Goal: Navigation & Orientation: Find specific page/section

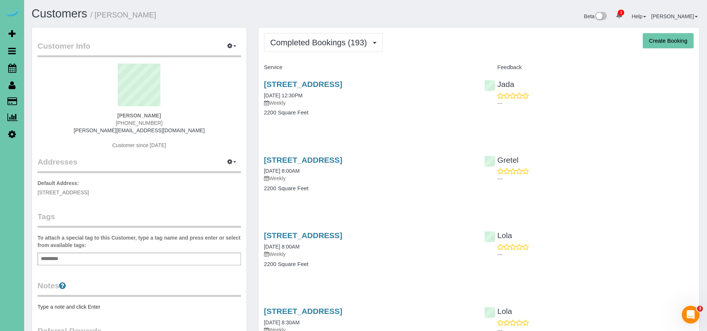
drag, startPoint x: 121, startPoint y: 122, endPoint x: 159, endPoint y: 121, distance: 38.6
click at [159, 121] on div "Laura Meyers 402-739-7566 laura.deanne103@gmail.com Customer since 2021" at bounding box center [139, 109] width 203 height 93
copy span "402-739-7566"
click at [9, 65] on icon at bounding box center [12, 67] width 8 height 9
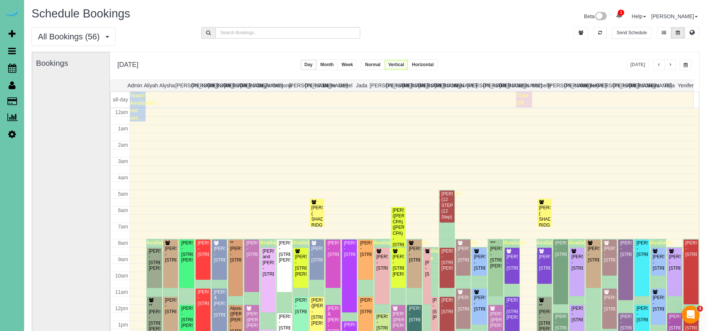
scroll to position [98, 0]
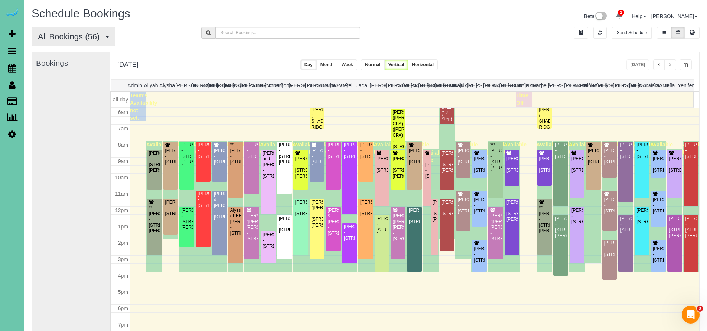
click at [75, 31] on button "All Bookings (56)" at bounding box center [74, 36] width 84 height 19
click at [66, 84] on link "New Customer Bookings" at bounding box center [71, 83] width 79 height 10
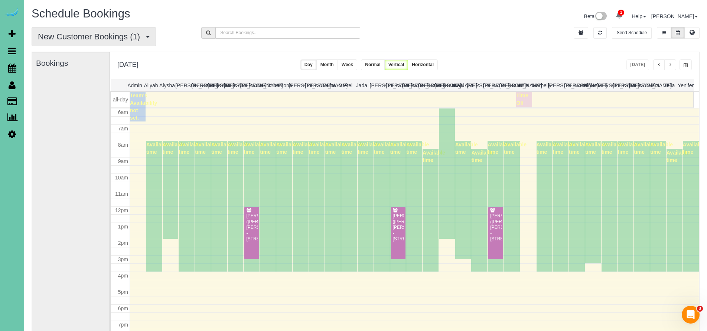
click at [74, 32] on span "New Customer Bookings (1)" at bounding box center [91, 36] width 106 height 9
click at [65, 70] on link "Recurring Bookings" at bounding box center [71, 73] width 79 height 10
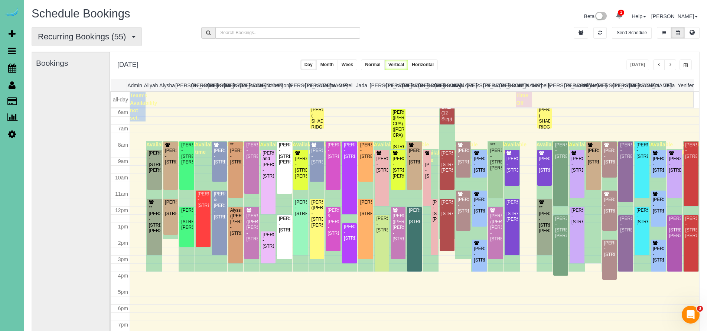
click at [66, 39] on span "Recurring Bookings (55)" at bounding box center [84, 36] width 92 height 9
click at [63, 52] on link "All Bookings" at bounding box center [71, 54] width 79 height 10
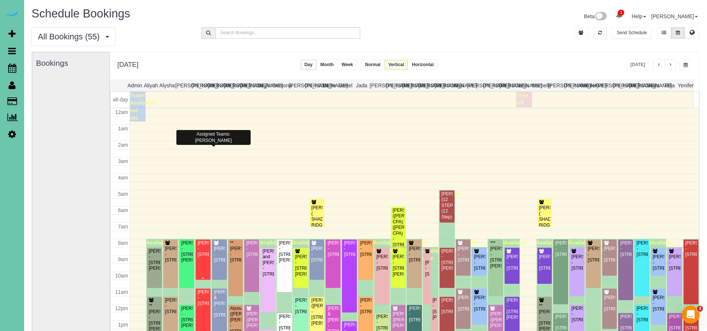
click at [202, 240] on div "Connie Kovash - 13110 Sterling Ridge Dr #240, Omaha, NE 68144" at bounding box center [203, 248] width 12 height 17
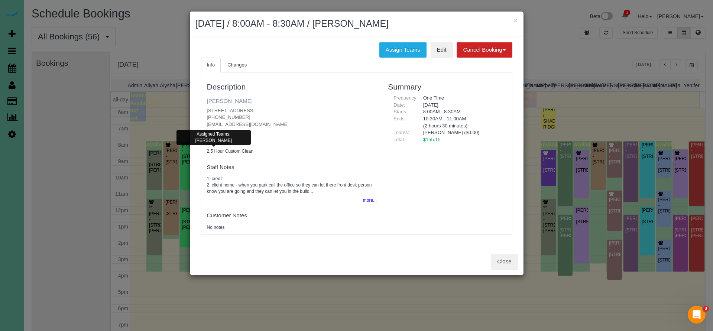
click at [232, 102] on link "Connie Kovash" at bounding box center [230, 101] width 46 height 6
click at [494, 260] on button "Close" at bounding box center [504, 262] width 27 height 16
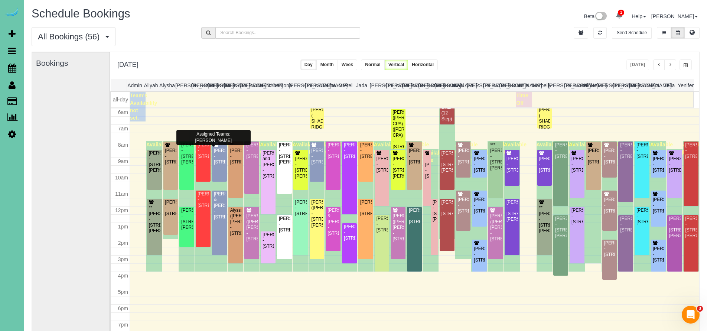
click at [155, 170] on div "Melissa Hunter - 19516 Mayberry Street, Elkhorn, NE 68022" at bounding box center [155, 161] width 12 height 23
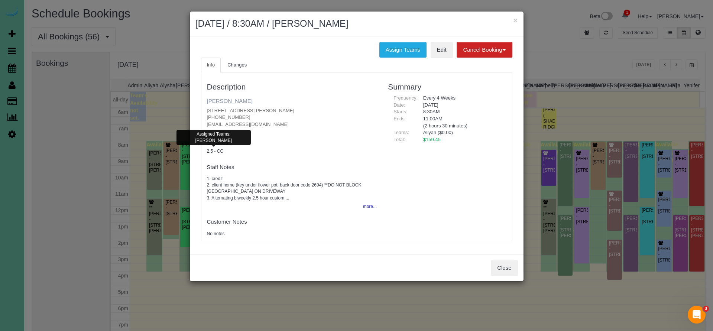
click at [236, 102] on link "Melissa Hunter" at bounding box center [230, 101] width 46 height 6
click at [496, 261] on button "Close" at bounding box center [504, 268] width 27 height 16
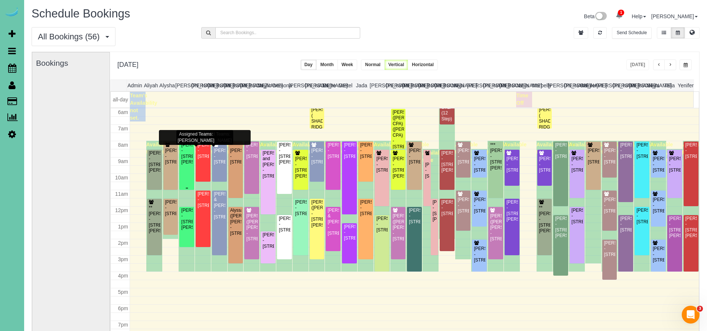
click at [189, 163] on div "Timothy Adams - 2961 Martha St, Omaha, NE 68105" at bounding box center [187, 153] width 12 height 23
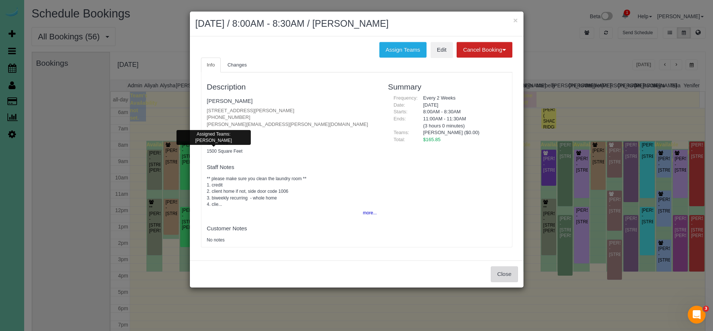
click at [506, 276] on button "Close" at bounding box center [504, 274] width 27 height 16
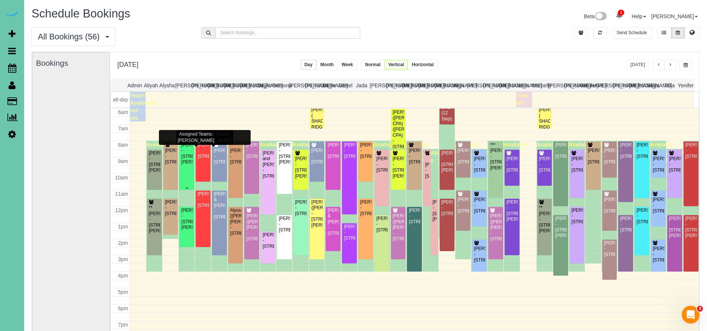
click at [181, 165] on div "Timothy Adams - 2961 Martha St, Omaha, NE 68105" at bounding box center [187, 153] width 12 height 23
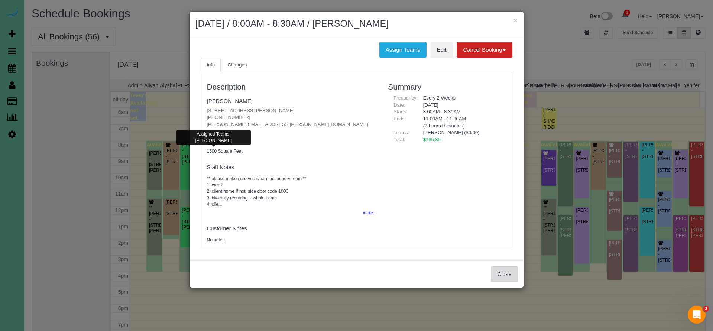
click at [503, 276] on button "Close" at bounding box center [504, 274] width 27 height 16
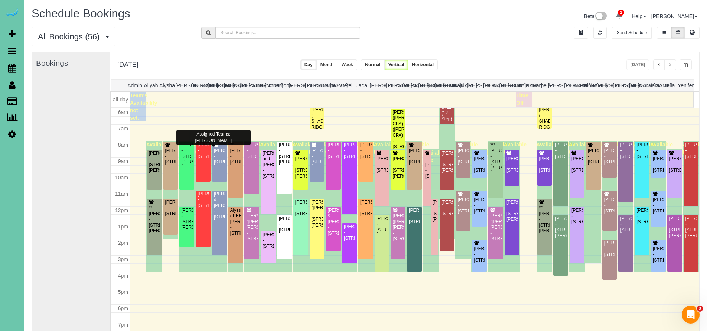
click at [685, 65] on span "button" at bounding box center [686, 65] width 4 height 4
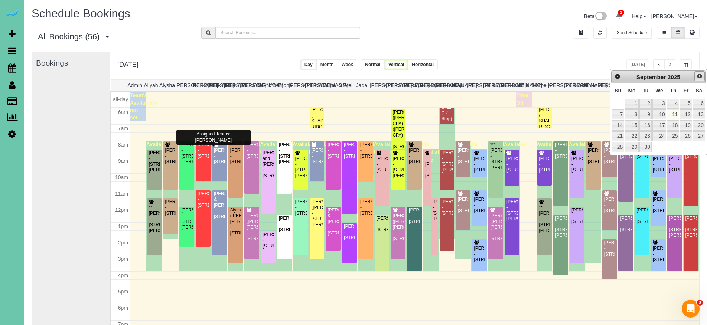
click at [702, 76] on span "Next" at bounding box center [700, 76] width 6 height 6
click at [576, 69] on div "**********" at bounding box center [404, 65] width 589 height 27
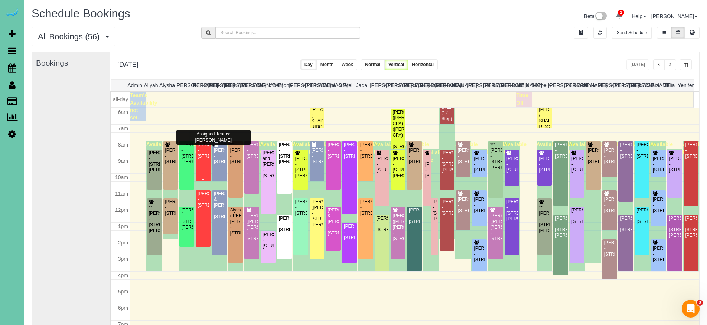
click at [205, 159] on div "Connie Kovash - 13110 Sterling Ridge Dr #240, Omaha, NE 68144" at bounding box center [203, 150] width 12 height 17
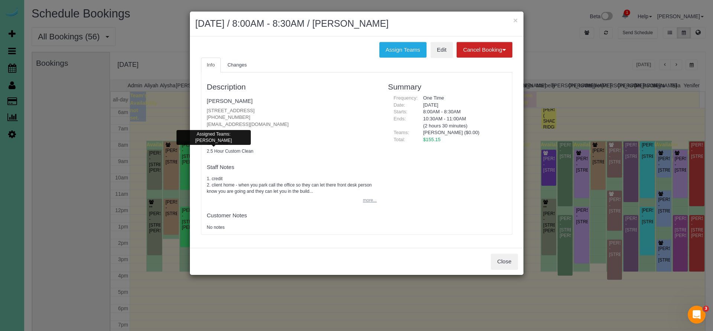
click at [366, 198] on button "more..." at bounding box center [367, 200] width 18 height 11
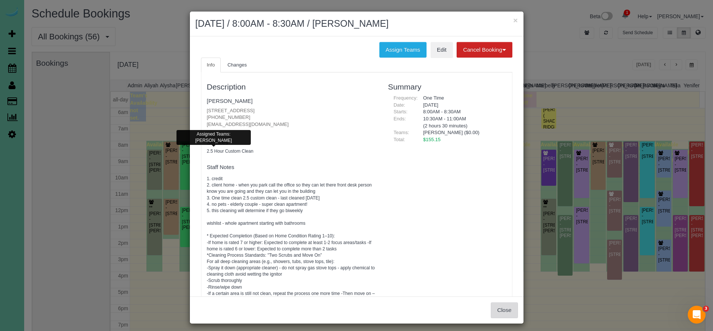
click at [497, 304] on button "Close" at bounding box center [504, 310] width 27 height 16
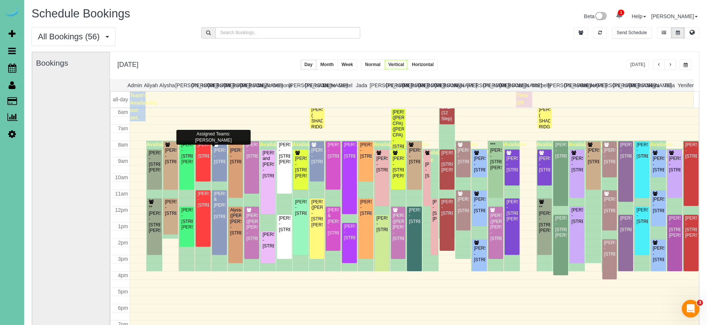
click at [659, 63] on span "button" at bounding box center [659, 65] width 4 height 4
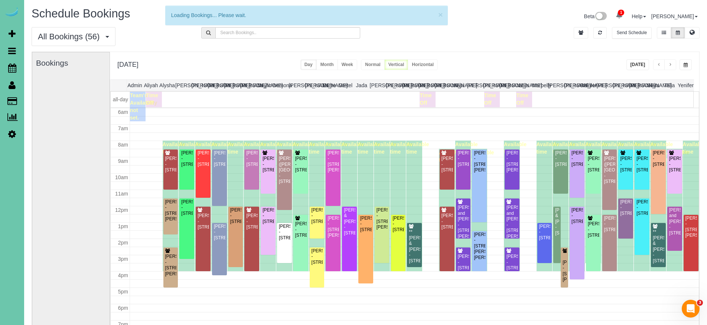
click at [659, 63] on span "button" at bounding box center [659, 65] width 4 height 4
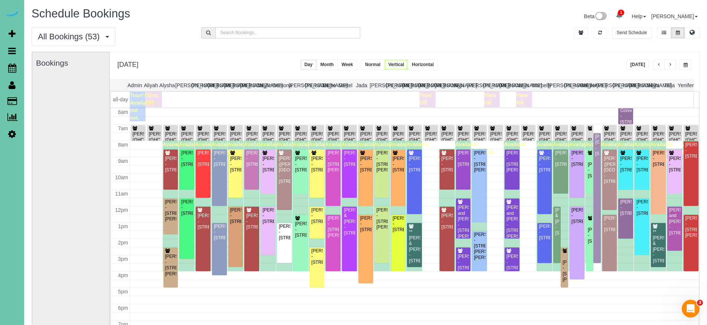
click at [659, 63] on span "button" at bounding box center [659, 65] width 4 height 4
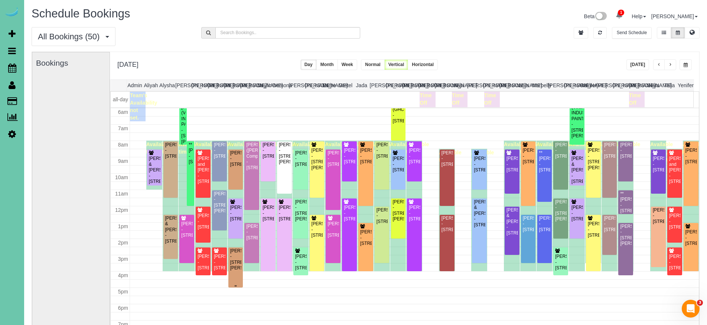
click at [235, 260] on div "Michelle Cox - 10274 Mary Street, Omaha, NE 68122" at bounding box center [236, 259] width 12 height 23
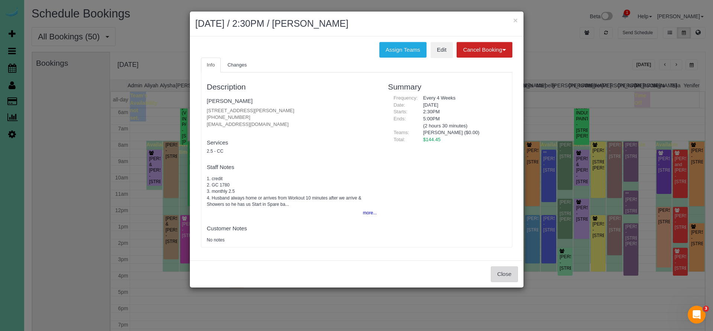
click at [502, 274] on button "Close" at bounding box center [504, 274] width 27 height 16
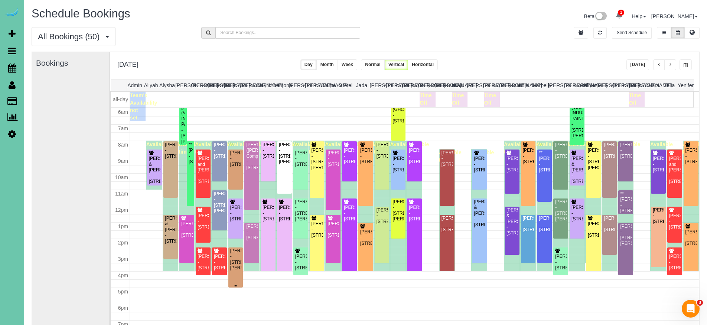
click at [233, 267] on div "Michelle Cox - 10274 Mary Street, Omaha, NE 68122" at bounding box center [236, 259] width 12 height 23
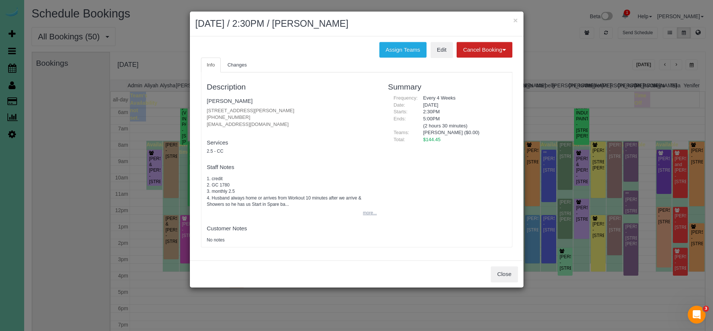
click at [366, 210] on button "more..." at bounding box center [367, 213] width 18 height 11
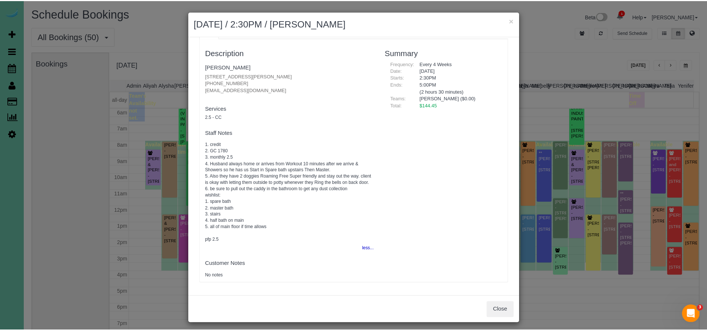
scroll to position [3, 0]
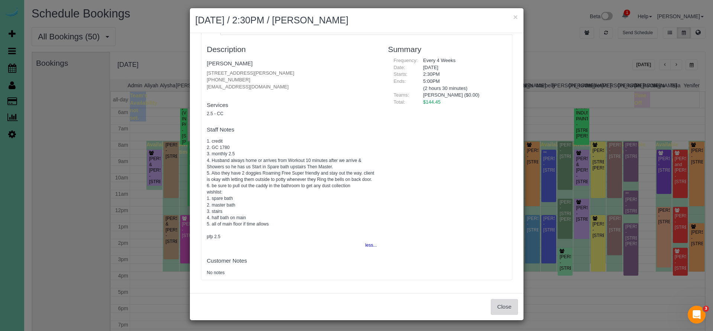
click at [507, 311] on button "Close" at bounding box center [504, 307] width 27 height 16
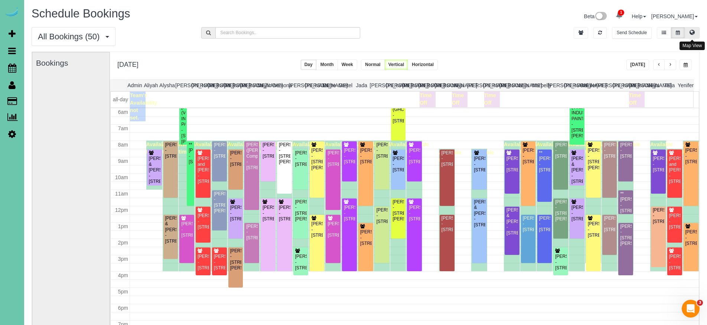
click at [693, 30] on icon at bounding box center [692, 32] width 5 height 4
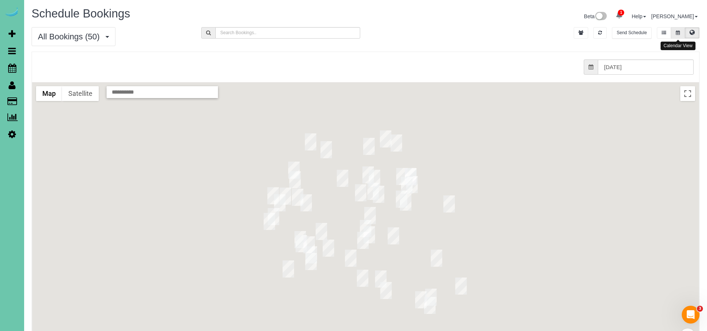
click at [674, 29] on button at bounding box center [678, 33] width 14 height 12
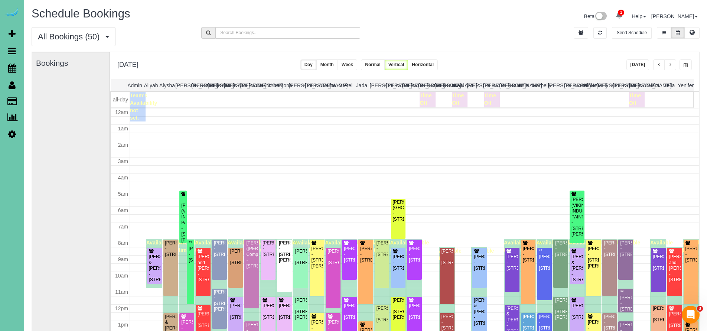
scroll to position [98, 0]
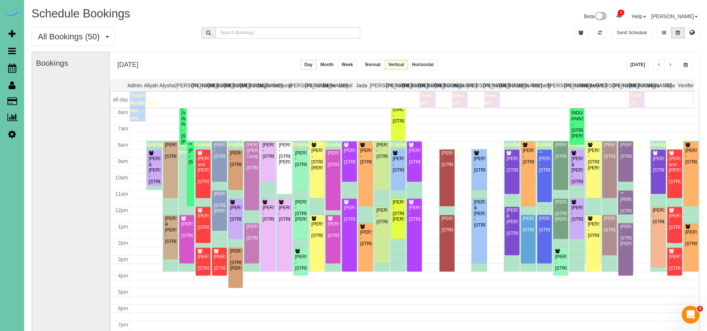
click at [671, 69] on button "button" at bounding box center [670, 64] width 12 height 11
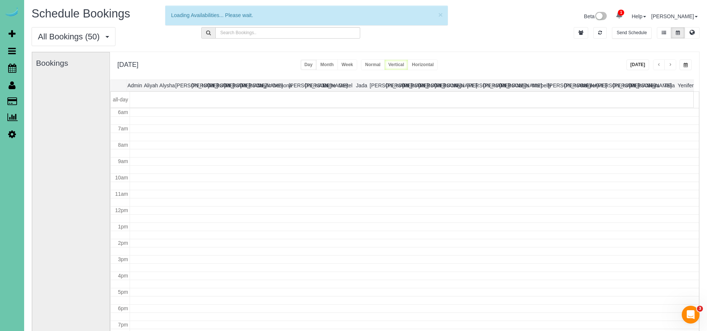
click at [671, 69] on button "button" at bounding box center [670, 64] width 12 height 11
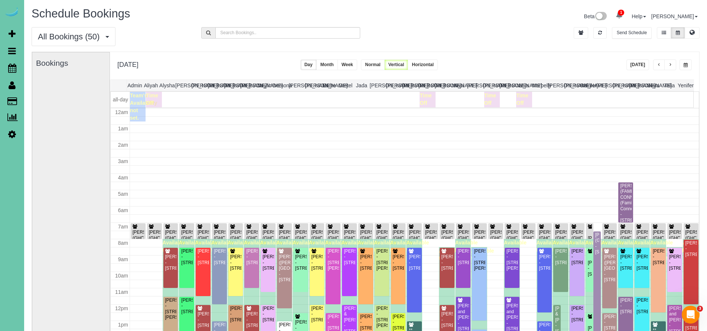
click at [671, 69] on button "button" at bounding box center [670, 64] width 12 height 11
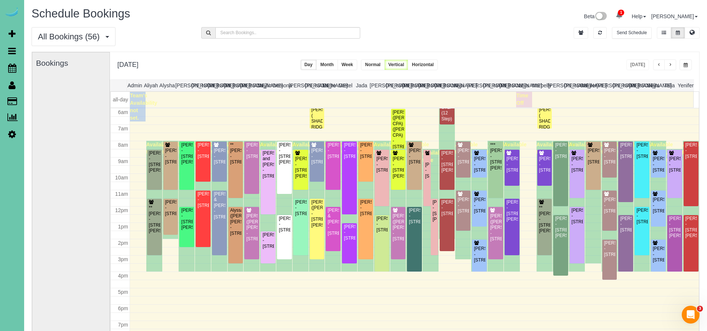
click at [663, 65] on button "button" at bounding box center [659, 64] width 12 height 11
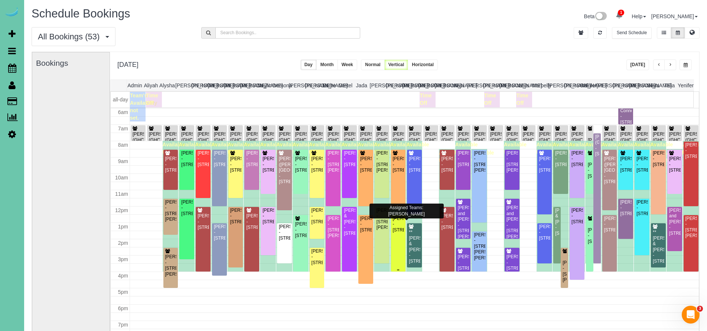
click at [393, 233] on div "Sarah Gilbert - 530 S 51st Ave, Omaha, NE 68106" at bounding box center [399, 224] width 12 height 17
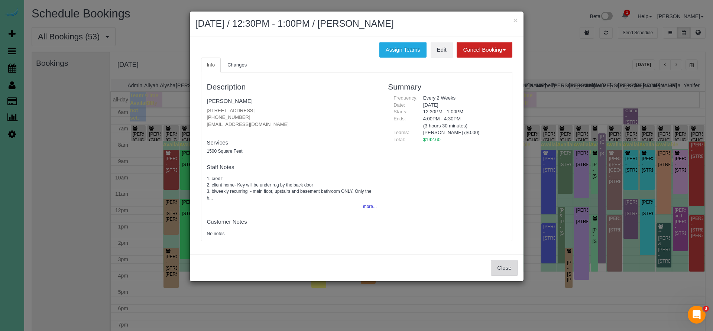
click at [506, 264] on button "Close" at bounding box center [504, 268] width 27 height 16
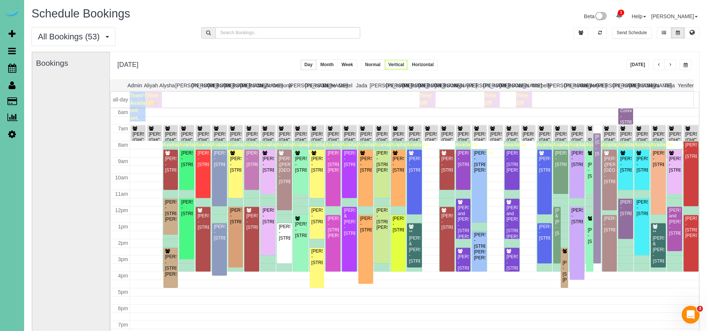
click at [663, 67] on button "button" at bounding box center [659, 64] width 12 height 11
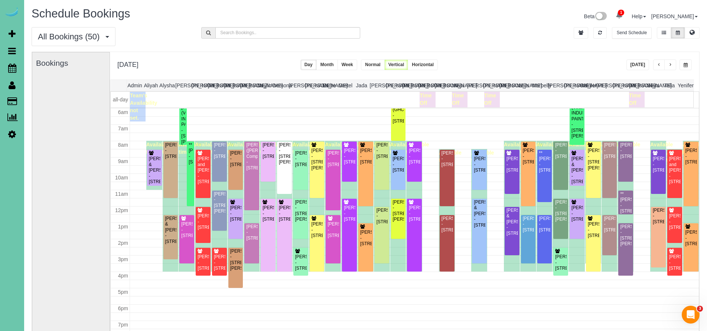
click at [674, 66] on button "button" at bounding box center [670, 64] width 12 height 11
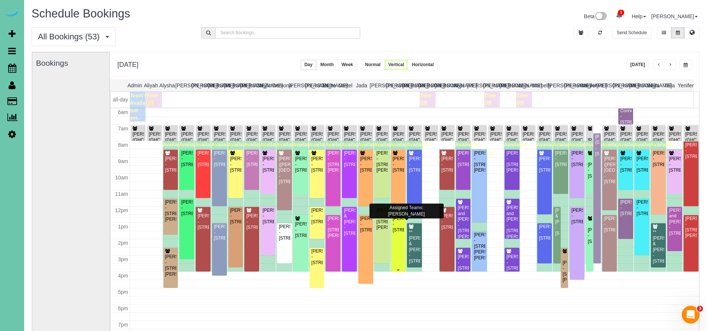
click at [395, 233] on div "Sarah Gilbert - 530 S 51st Ave, Omaha, NE 68106" at bounding box center [399, 224] width 12 height 17
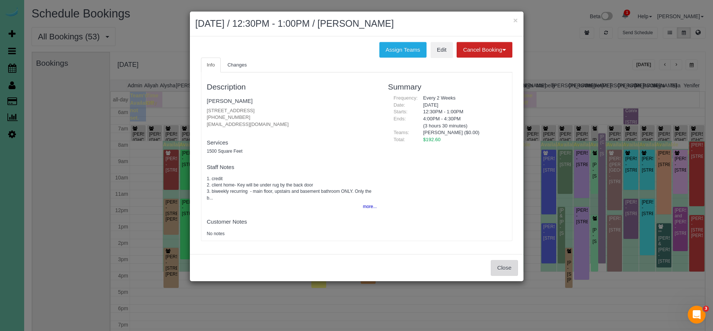
click at [505, 265] on button "Close" at bounding box center [504, 268] width 27 height 16
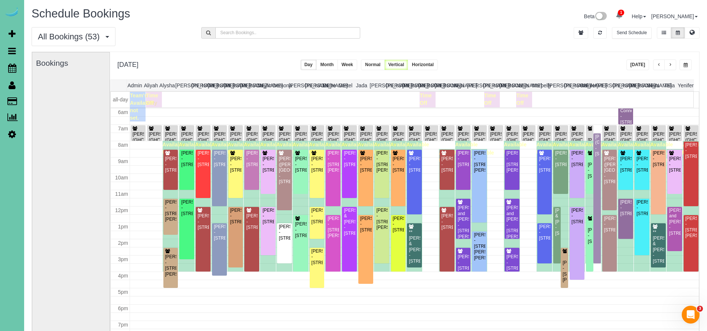
click at [661, 65] on span "button" at bounding box center [659, 65] width 4 height 4
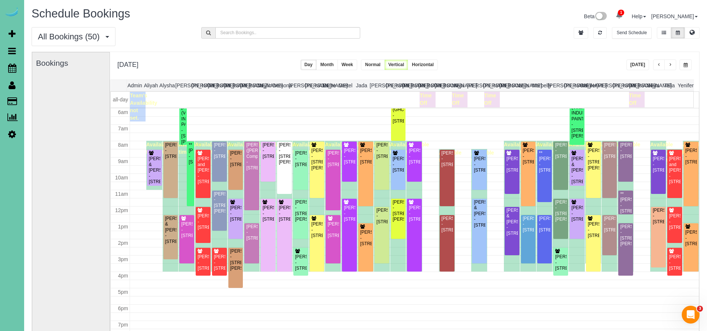
click at [671, 63] on span "button" at bounding box center [670, 65] width 4 height 4
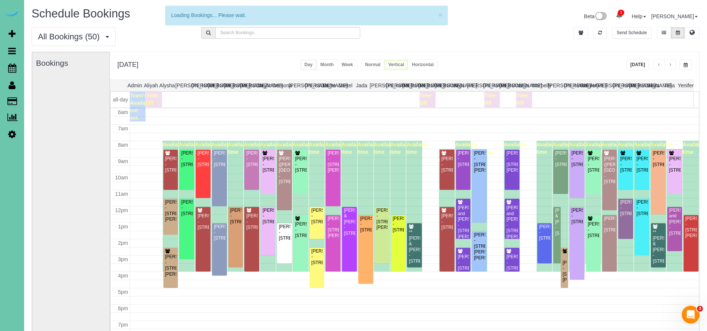
click at [671, 63] on span "button" at bounding box center [670, 65] width 4 height 4
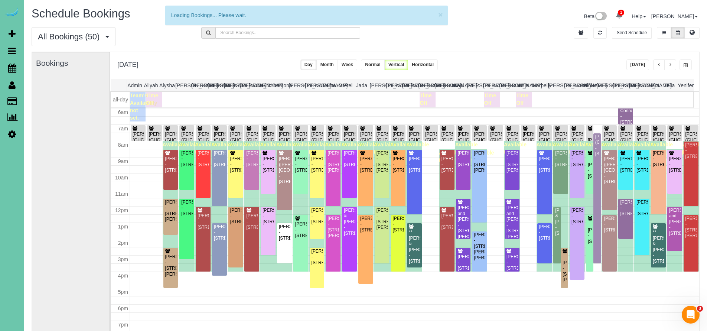
click at [671, 63] on span "button" at bounding box center [670, 65] width 4 height 4
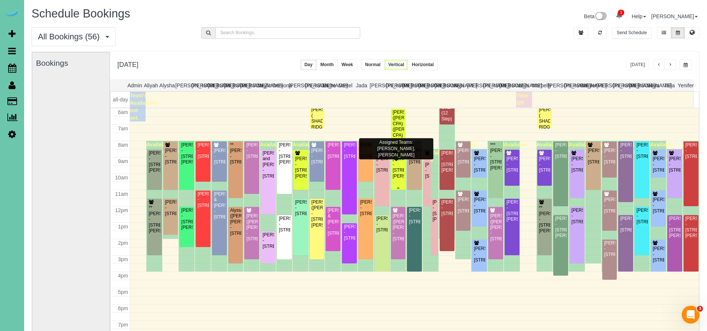
click at [394, 170] on div "Breann Barnhill - 16955 Doreen St, Gretna, NE 68028" at bounding box center [399, 167] width 12 height 23
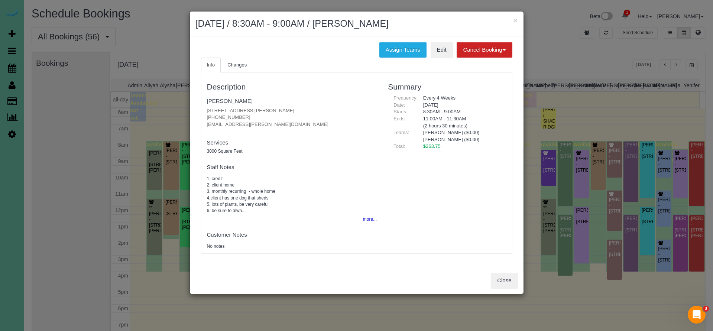
click at [306, 164] on h4 "Staff Notes" at bounding box center [292, 167] width 170 height 6
click at [228, 103] on link "Breann Barnhill" at bounding box center [230, 101] width 46 height 6
click at [504, 278] on button "Close" at bounding box center [504, 281] width 27 height 16
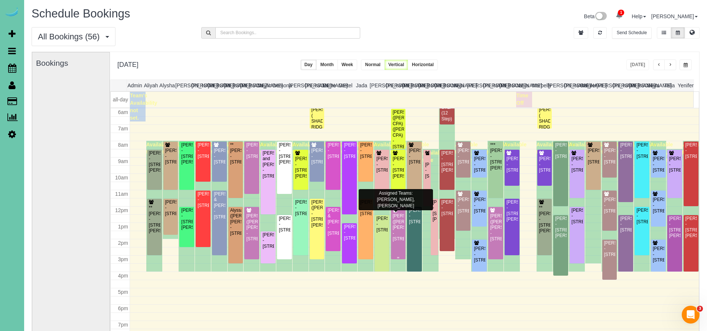
click at [399, 226] on div "Daniel (Curtis) Rowe - 2902 Eagle Hills Circle, Papillion, NE 68133" at bounding box center [399, 227] width 12 height 29
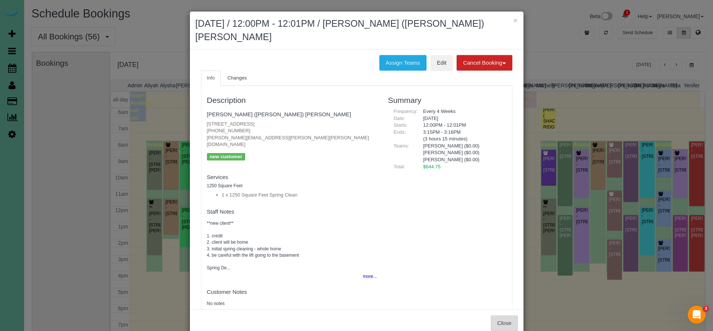
click at [496, 315] on button "Close" at bounding box center [504, 323] width 27 height 16
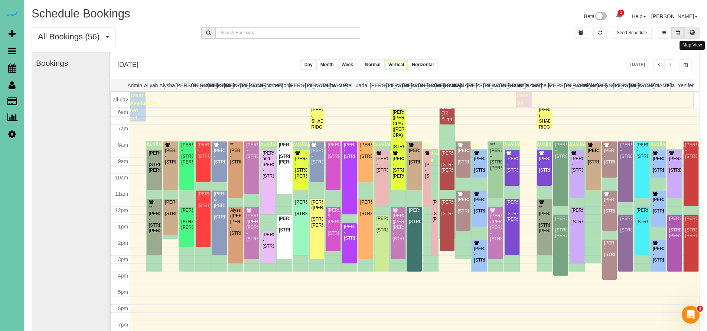
click at [693, 38] on button at bounding box center [692, 33] width 15 height 12
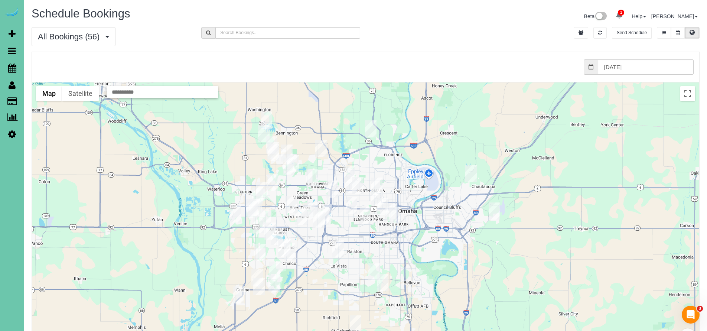
click at [313, 179] on img "09/11/2025 12:00PM - Alyssa (Diane) Arends-Johnson - 3512 N 125th Avenue, Omaha…" at bounding box center [312, 177] width 12 height 17
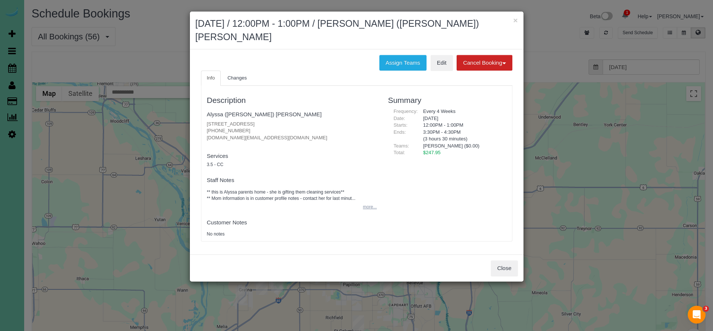
click at [367, 202] on button "more..." at bounding box center [367, 207] width 18 height 11
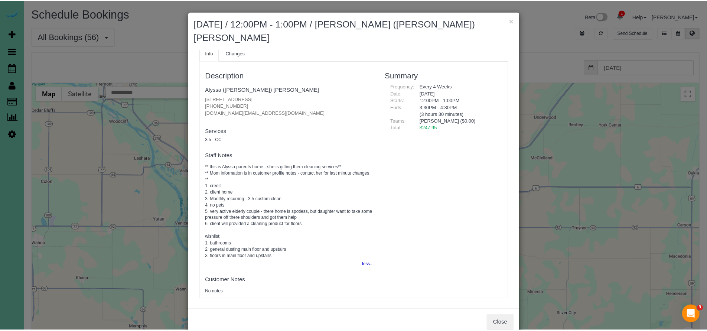
scroll to position [3, 0]
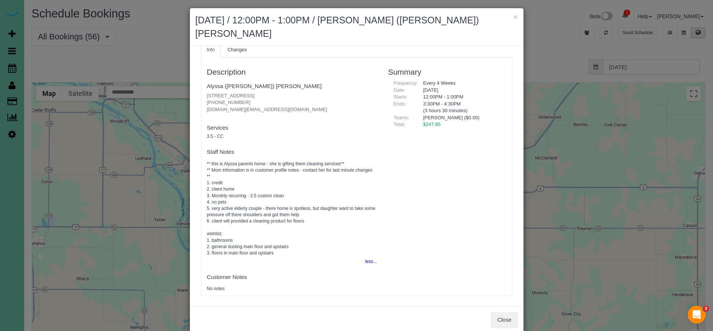
click at [261, 162] on pre "** this is Alyssa parents home - she is gifting them cleaning services** ** Mom…" at bounding box center [292, 208] width 170 height 95
click at [495, 312] on button "Close" at bounding box center [504, 320] width 27 height 16
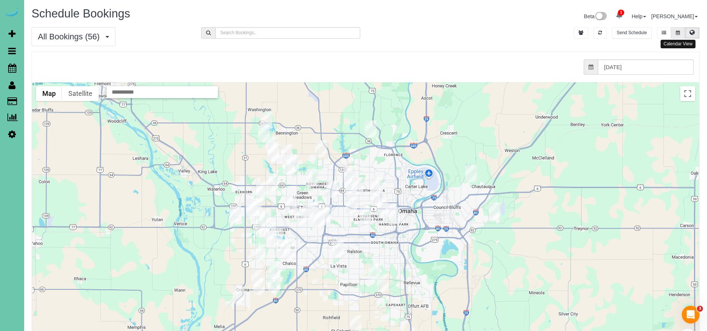
click at [681, 32] on button at bounding box center [678, 33] width 14 height 12
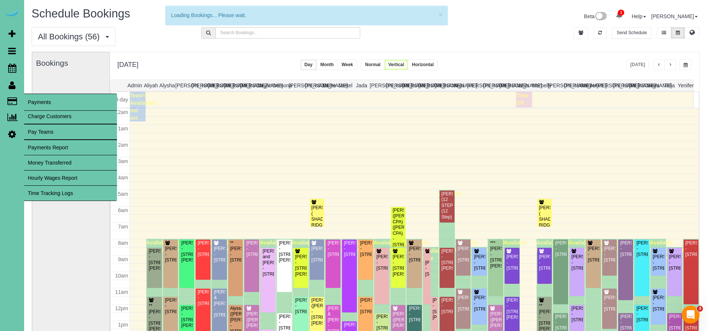
scroll to position [98, 0]
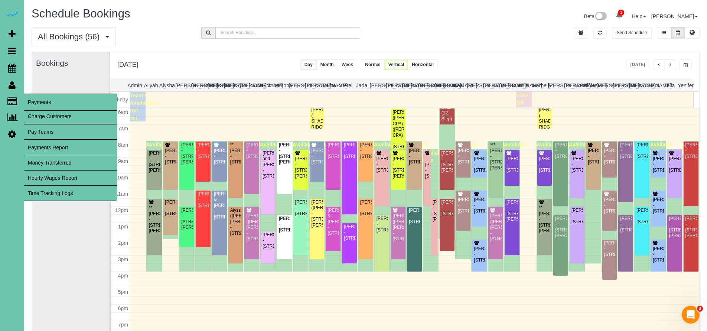
click at [43, 195] on link "Time Tracking Logs" at bounding box center [70, 193] width 93 height 15
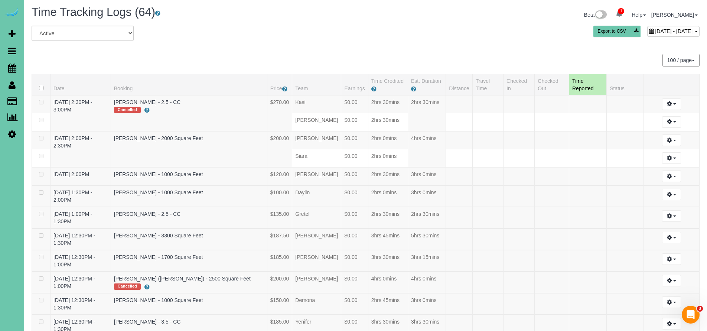
scroll to position [3, 0]
click at [655, 32] on span "September 11, 2025 - September 11, 2025" at bounding box center [674, 30] width 38 height 6
type input "**********"
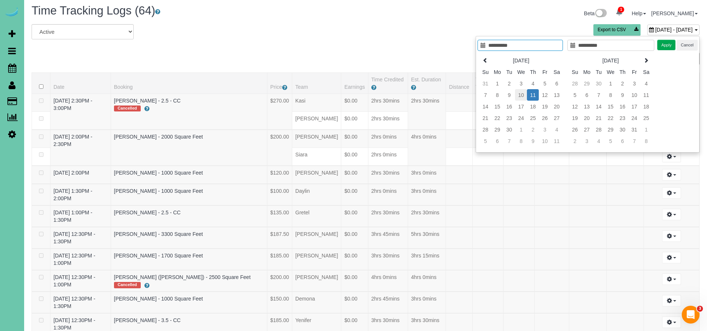
type input "**********"
click at [521, 95] on td "10" at bounding box center [521, 95] width 12 height 12
type input "**********"
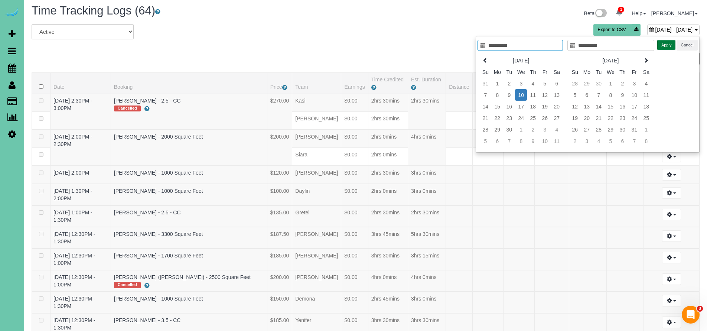
click at [668, 44] on button "Apply" at bounding box center [666, 45] width 19 height 11
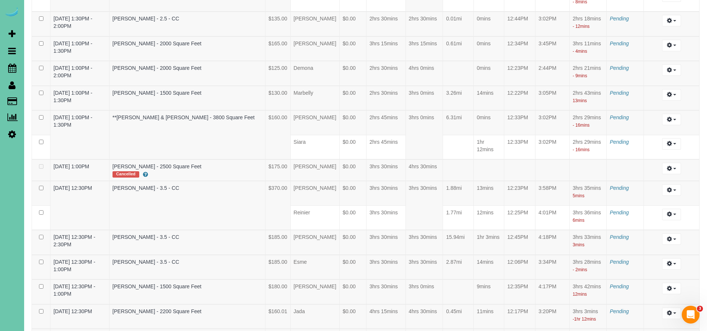
scroll to position [0, 0]
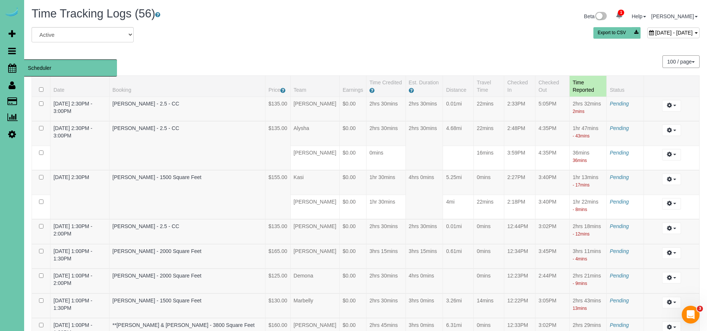
click at [14, 69] on icon at bounding box center [12, 67] width 8 height 9
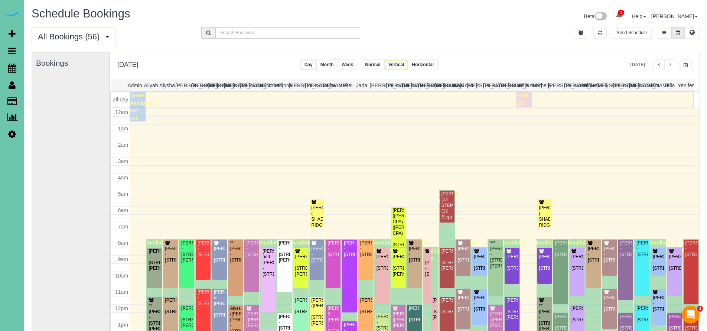
scroll to position [98, 0]
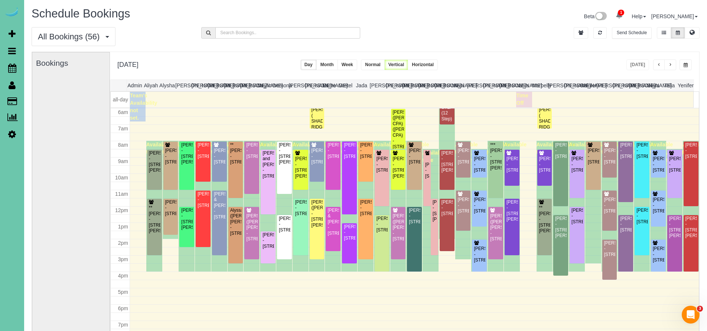
click at [669, 66] on span "button" at bounding box center [670, 65] width 4 height 4
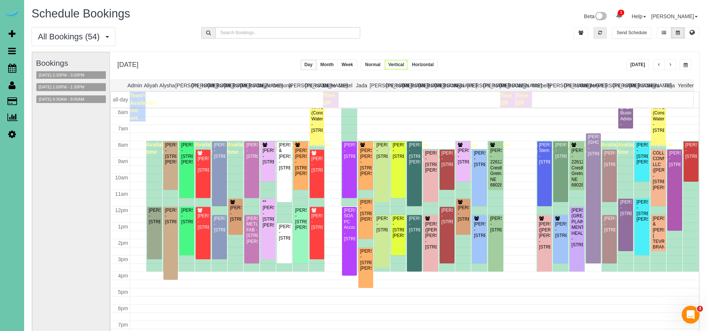
click at [661, 66] on button "button" at bounding box center [659, 64] width 12 height 11
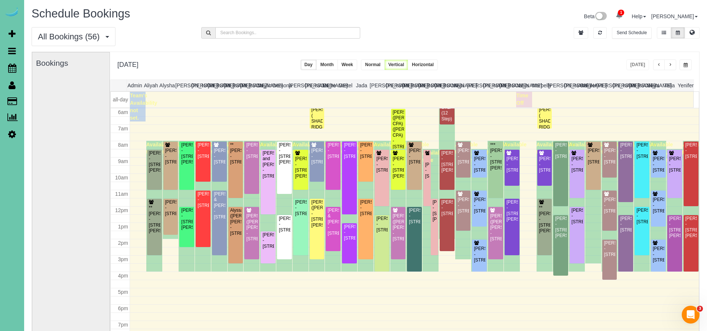
click at [456, 241] on div "Available time" at bounding box center [463, 200] width 16 height 118
click at [526, 63] on div "Thursday, Sep 11, 2025 Today Day Month Week Normal Vertical Horizontal" at bounding box center [404, 65] width 589 height 27
click at [507, 57] on div "Thursday, Sep 11, 2025 Today Day Month Week Normal Vertical Horizontal" at bounding box center [404, 65] width 589 height 27
click at [674, 65] on button "button" at bounding box center [670, 64] width 12 height 11
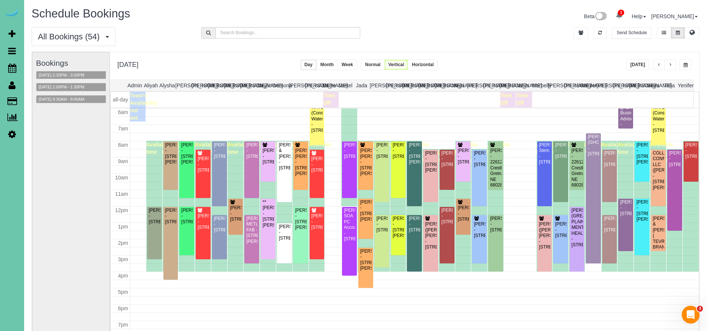
click at [661, 63] on button "button" at bounding box center [659, 64] width 12 height 11
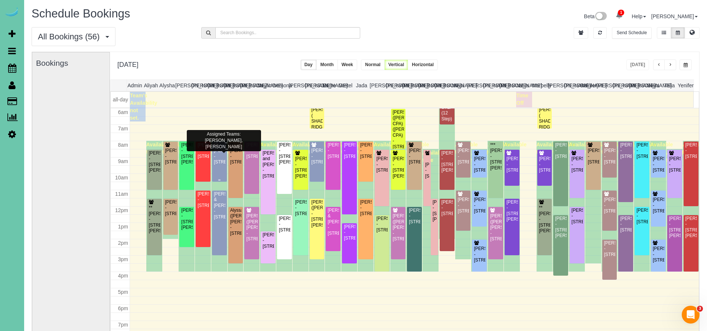
click at [218, 158] on div "Alicia Millard - 12145 N 178th Cir,, Bennington, NE 68007" at bounding box center [220, 156] width 12 height 17
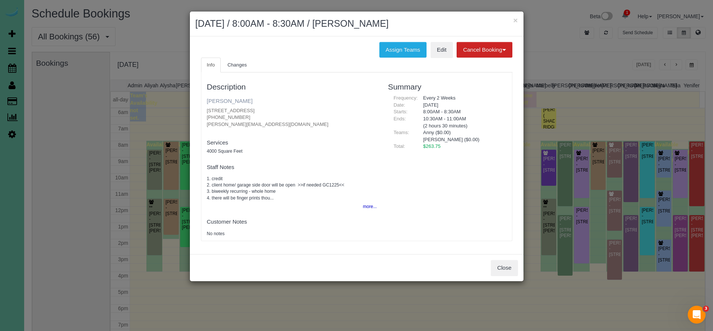
click at [225, 98] on link "Alicia Millard" at bounding box center [230, 101] width 46 height 6
click at [507, 265] on button "Close" at bounding box center [504, 268] width 27 height 16
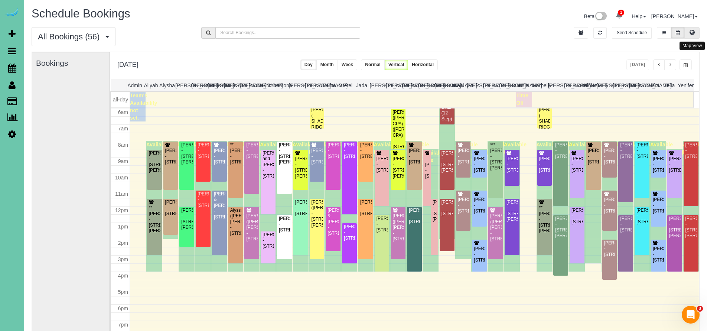
click at [691, 32] on icon at bounding box center [692, 32] width 5 height 4
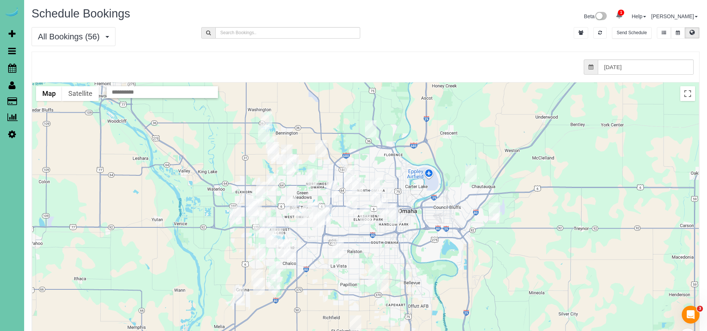
click at [287, 248] on img "09/11/2025 8:00AM - ***Jill Beckstrom - 15205 Borman St, Omaha, NE 68138" at bounding box center [290, 251] width 12 height 17
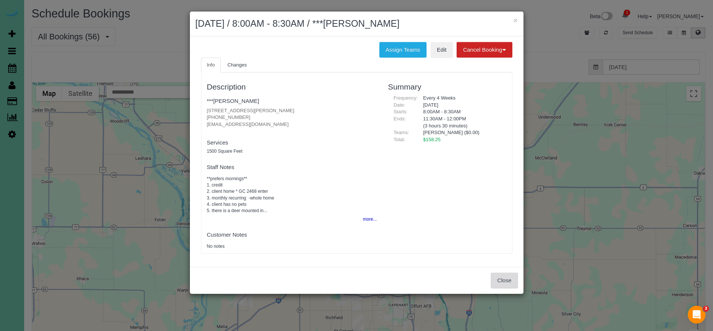
click at [503, 280] on button "Close" at bounding box center [504, 281] width 27 height 16
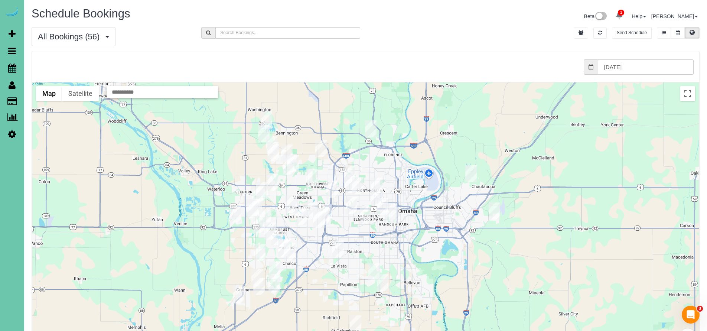
click at [258, 253] on img "09/11/2025 8:30AM - Leandra Esler - 18528 Olive Circle, Omaha, NE 68136" at bounding box center [260, 252] width 12 height 17
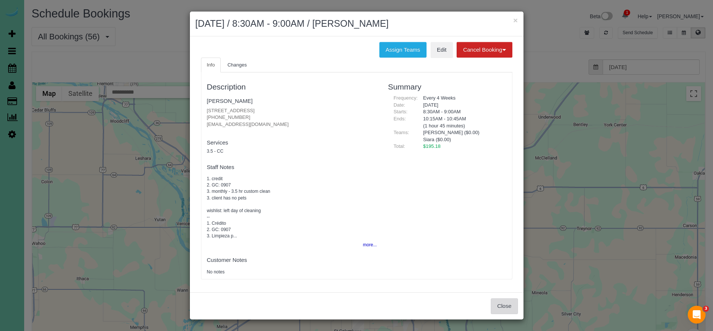
click at [501, 301] on button "Close" at bounding box center [504, 306] width 27 height 16
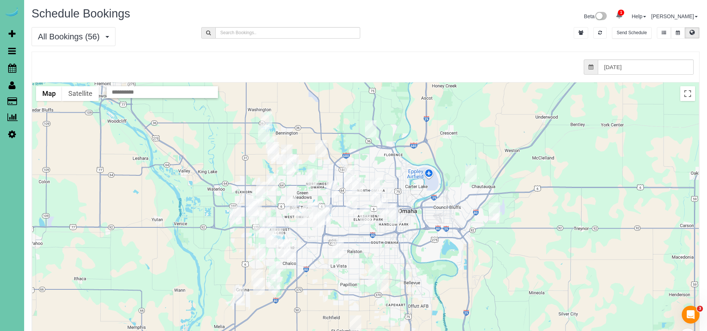
click at [258, 221] on img "09/11/2025 8:30AM - Elizabeth Potter - 18634 Lamont Street, Omaha, NE 68130" at bounding box center [259, 224] width 12 height 17
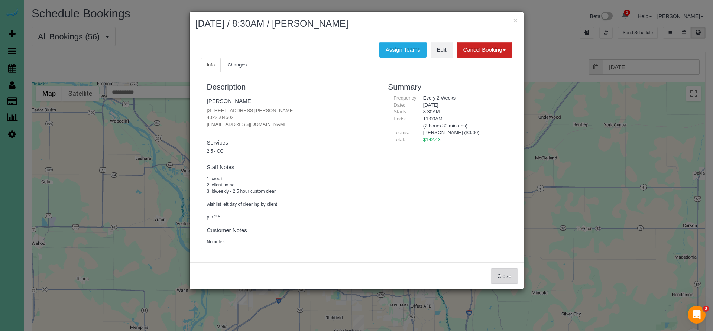
click at [498, 271] on button "Close" at bounding box center [504, 276] width 27 height 16
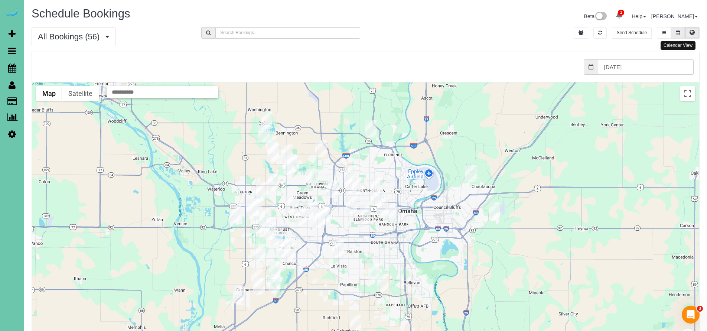
click at [681, 35] on button at bounding box center [678, 33] width 14 height 12
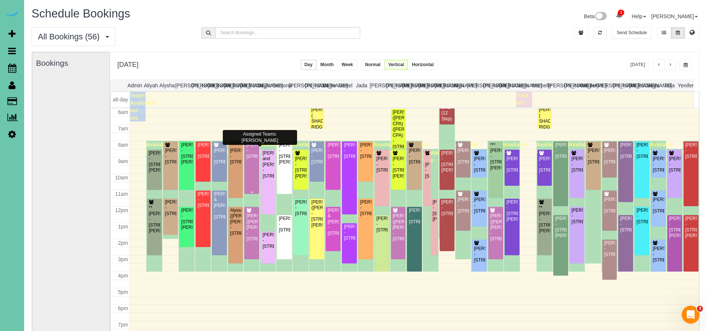
click at [248, 159] on div "Christine Newton - 7521 Saddle Drive, Papillion, NE 68046" at bounding box center [252, 150] width 12 height 17
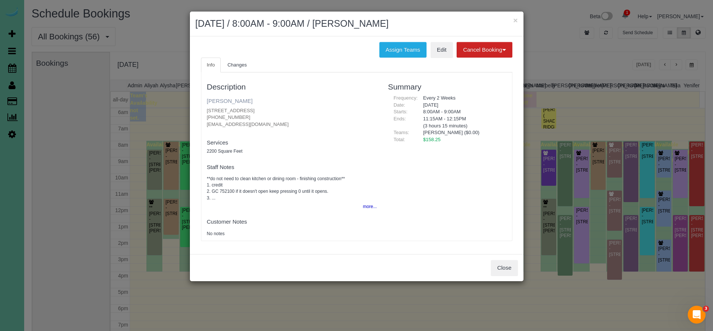
click at [231, 100] on link "Christine Newton" at bounding box center [230, 101] width 46 height 6
click at [515, 261] on button "Close" at bounding box center [504, 268] width 27 height 16
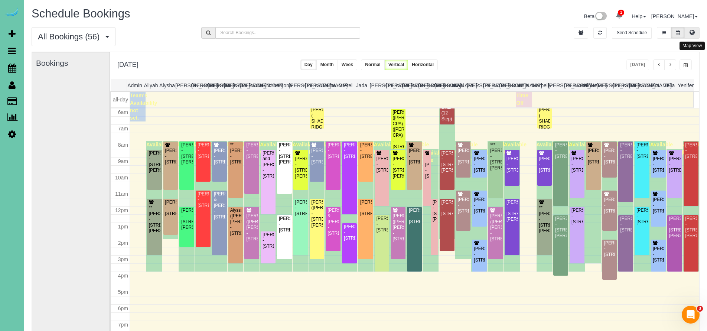
click at [698, 35] on button at bounding box center [692, 33] width 15 height 12
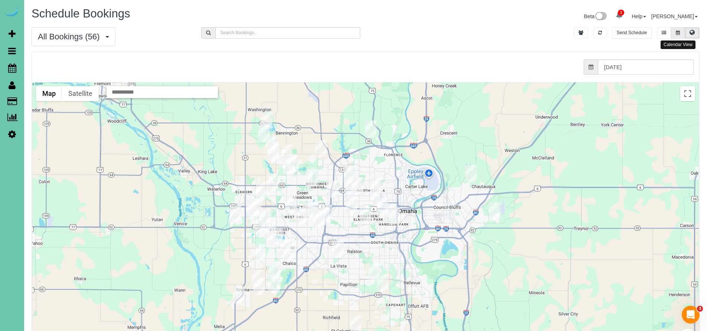
click at [678, 33] on icon at bounding box center [678, 32] width 4 height 4
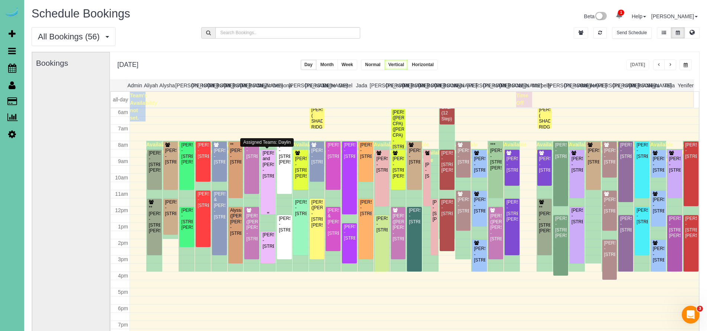
click at [267, 171] on div "Dan and Lucy Wynard - 4304 Victoria Ave, Bellevue, NE 68123" at bounding box center [268, 164] width 12 height 29
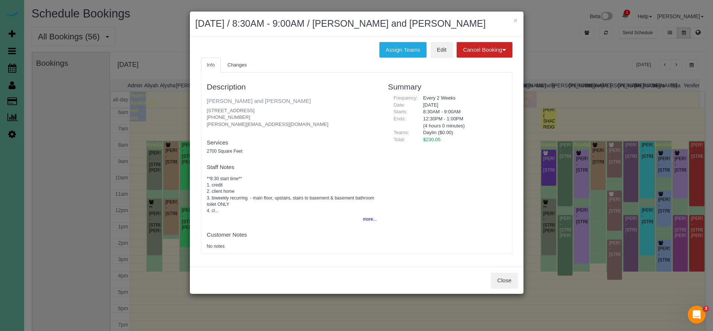
click at [237, 99] on link "Dan and Lucy Wynard" at bounding box center [259, 101] width 104 height 6
click at [504, 279] on button "Close" at bounding box center [504, 281] width 27 height 16
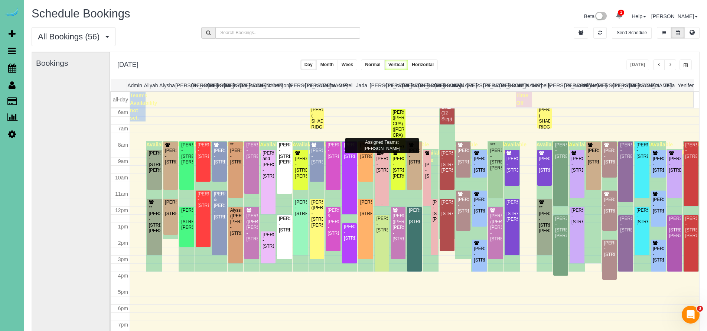
click at [381, 166] on div "Maureen D'Angelo - 10233 N 182nd Circle, Bennington, NE 68007" at bounding box center [382, 164] width 12 height 17
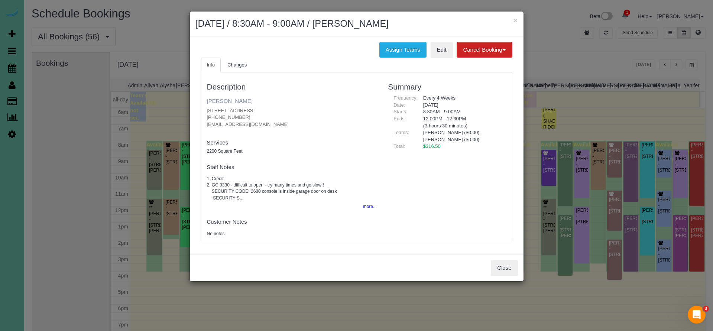
click at [232, 98] on link "Maureen D'Angelo" at bounding box center [230, 101] width 46 height 6
click at [507, 269] on button "Close" at bounding box center [504, 268] width 27 height 16
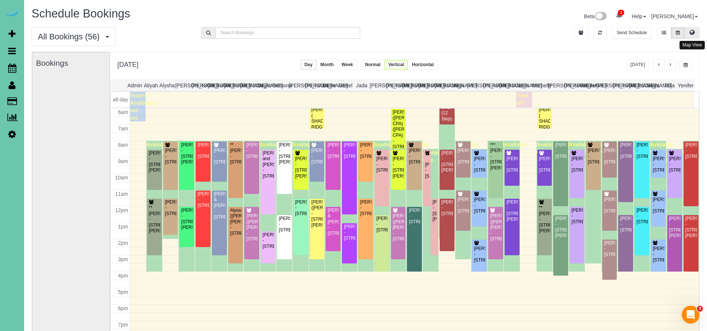
click at [697, 34] on button at bounding box center [692, 33] width 15 height 12
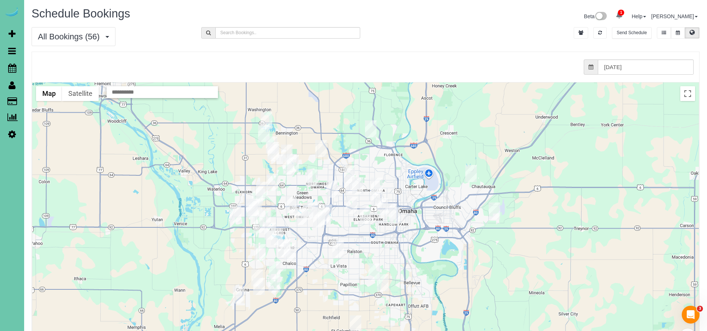
click at [320, 150] on img "09/11/2025 8:00AM - Mike Muller - 7928 N 116th St, Omaha, NE 68142" at bounding box center [321, 148] width 12 height 17
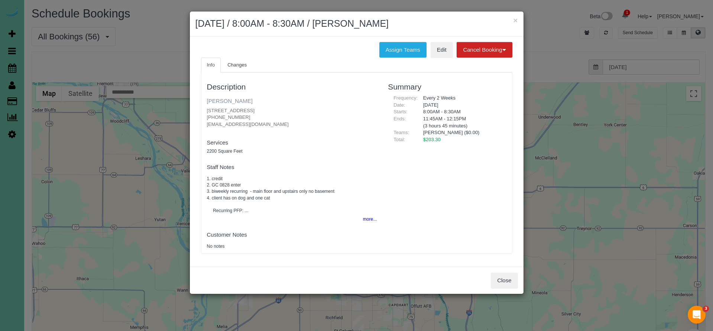
click at [228, 101] on link "[PERSON_NAME]" at bounding box center [230, 101] width 46 height 6
click at [495, 275] on button "Close" at bounding box center [504, 281] width 27 height 16
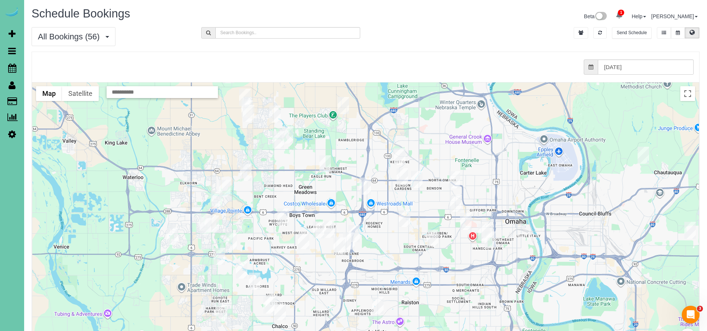
drag, startPoint x: 371, startPoint y: 182, endPoint x: 381, endPoint y: 236, distance: 55.2
click at [381, 236] on div at bounding box center [365, 230] width 667 height 296
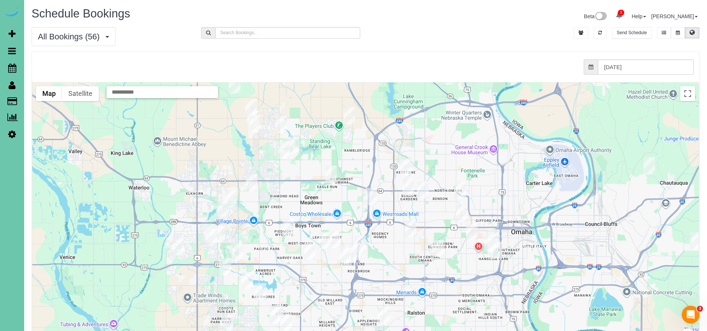
drag, startPoint x: 312, startPoint y: 260, endPoint x: 311, endPoint y: 201, distance: 59.4
click at [311, 214] on div at bounding box center [365, 230] width 667 height 296
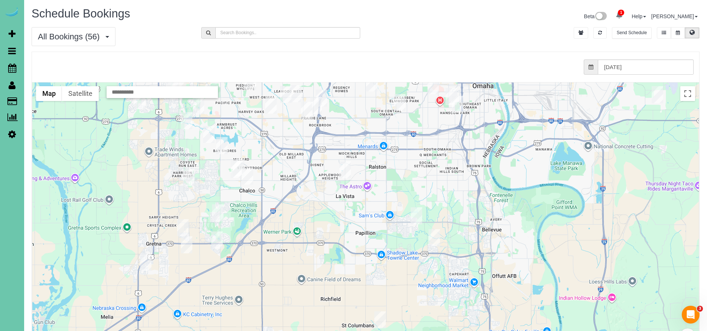
drag, startPoint x: 372, startPoint y: 246, endPoint x: 326, endPoint y: 169, distance: 88.9
click at [326, 169] on div at bounding box center [365, 230] width 667 height 296
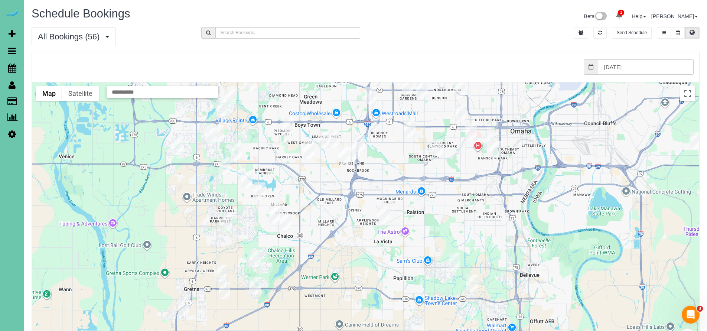
drag, startPoint x: 287, startPoint y: 199, endPoint x: 335, endPoint y: 256, distance: 74.4
click at [335, 257] on div at bounding box center [365, 230] width 667 height 296
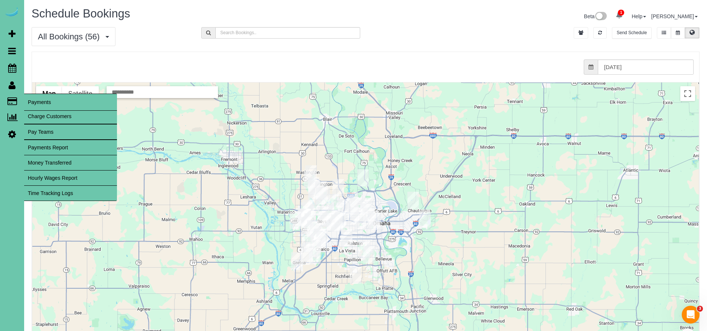
click at [47, 190] on link "Time Tracking Logs" at bounding box center [70, 193] width 93 height 15
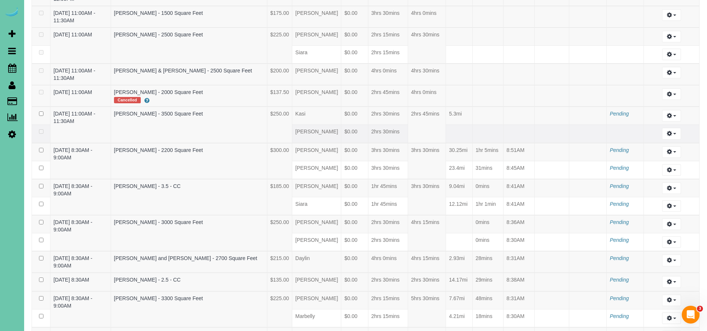
scroll to position [775, 0]
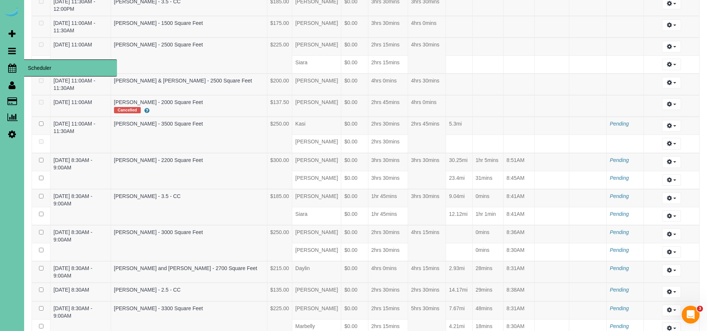
click at [10, 65] on icon at bounding box center [12, 67] width 8 height 9
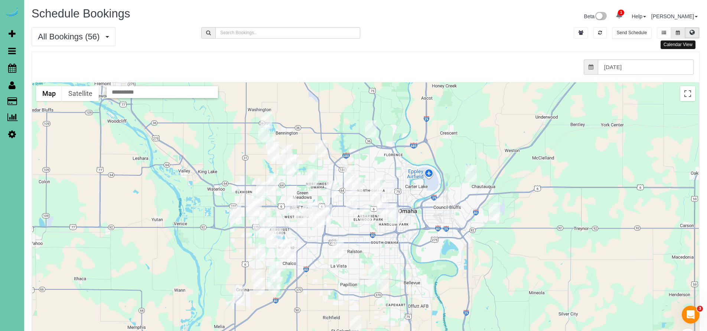
click at [678, 35] on button at bounding box center [678, 33] width 14 height 12
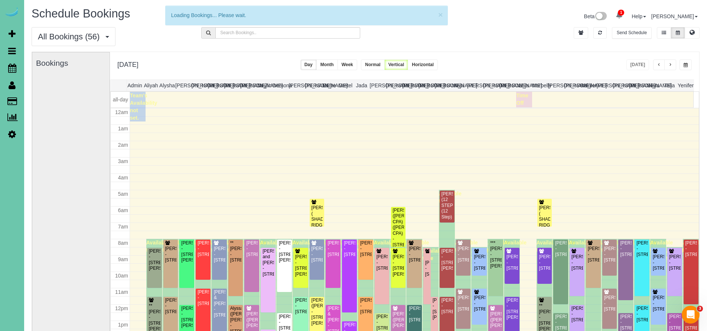
scroll to position [98, 0]
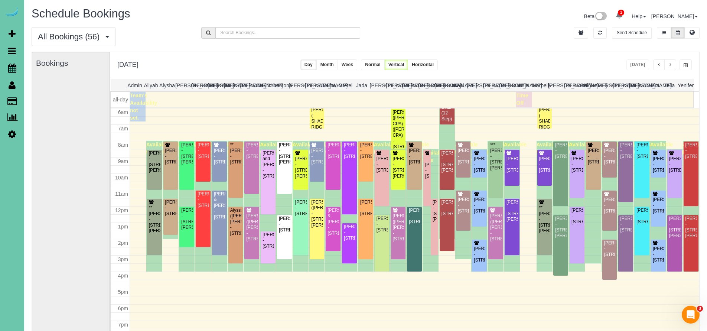
click at [661, 66] on span "button" at bounding box center [659, 65] width 4 height 4
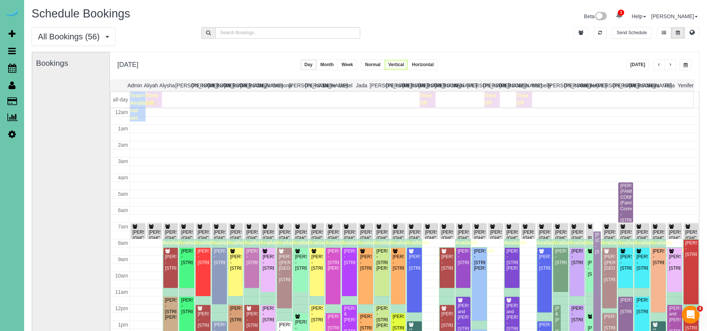
click at [661, 66] on span "button" at bounding box center [659, 65] width 4 height 4
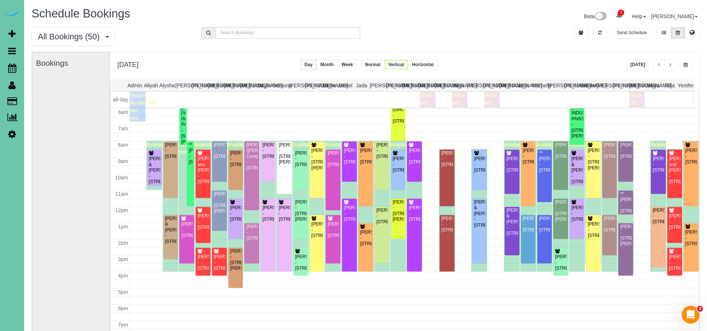
click at [684, 64] on span "button" at bounding box center [686, 65] width 4 height 4
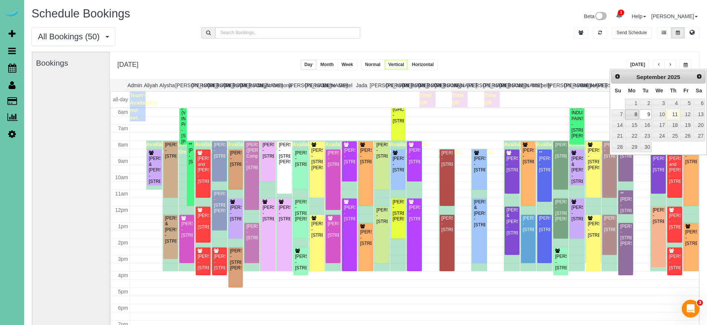
click at [633, 112] on link "8" at bounding box center [632, 115] width 14 height 10
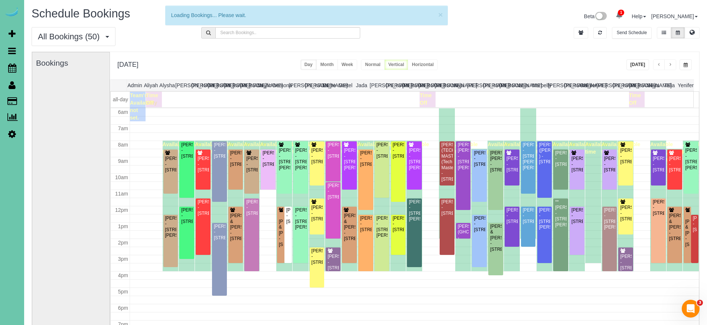
click at [684, 65] on span "button" at bounding box center [686, 65] width 4 height 4
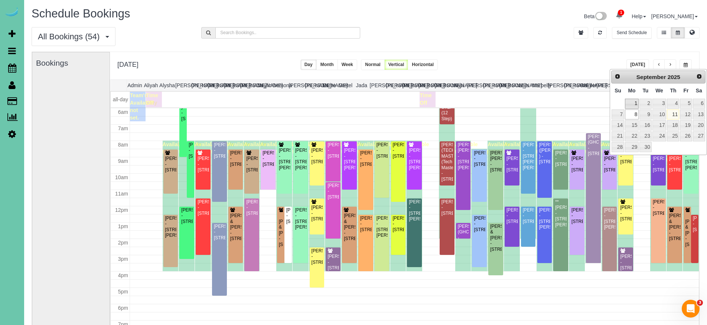
click at [635, 105] on link "1" at bounding box center [632, 104] width 14 height 10
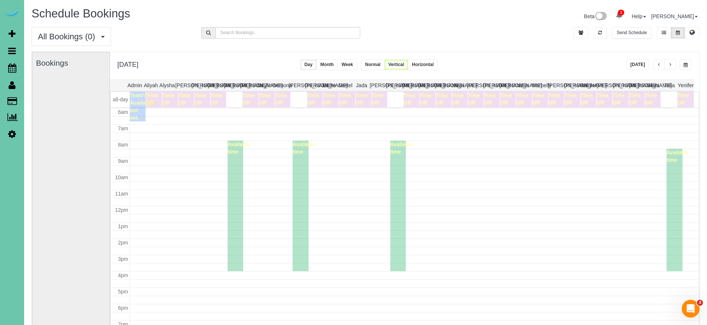
click at [688, 62] on button "button" at bounding box center [686, 64] width 12 height 11
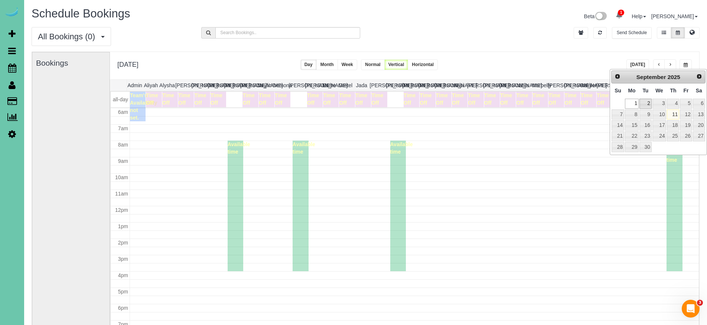
click at [643, 100] on link "2" at bounding box center [645, 104] width 12 height 10
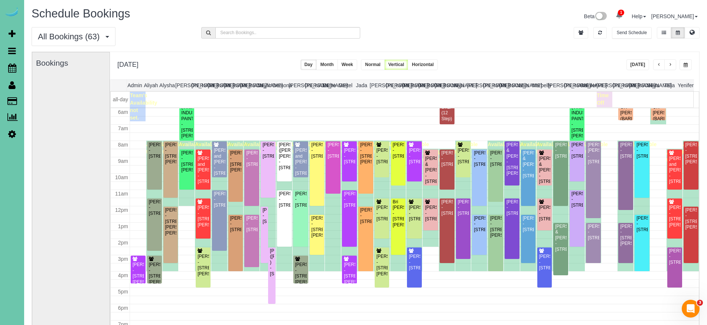
click at [687, 66] on span "button" at bounding box center [686, 65] width 4 height 4
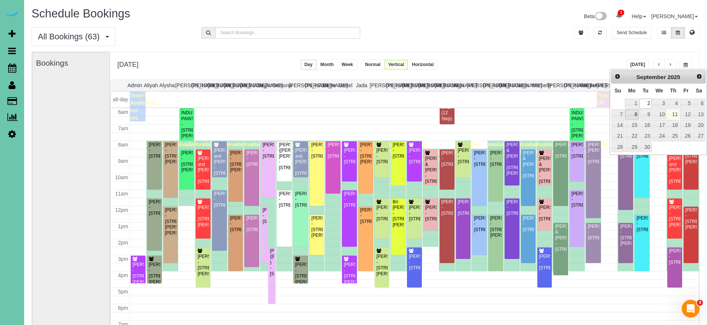
click at [633, 114] on link "8" at bounding box center [632, 115] width 14 height 10
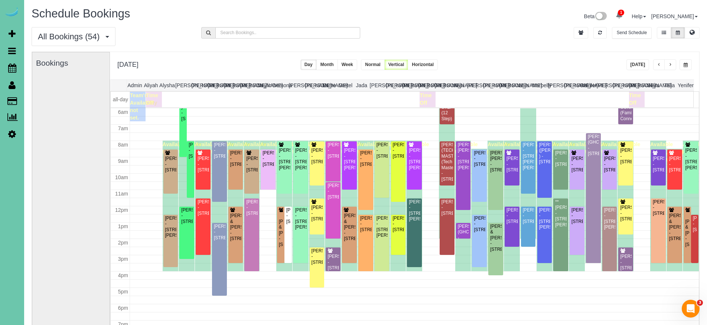
click at [659, 65] on span "button" at bounding box center [659, 65] width 4 height 4
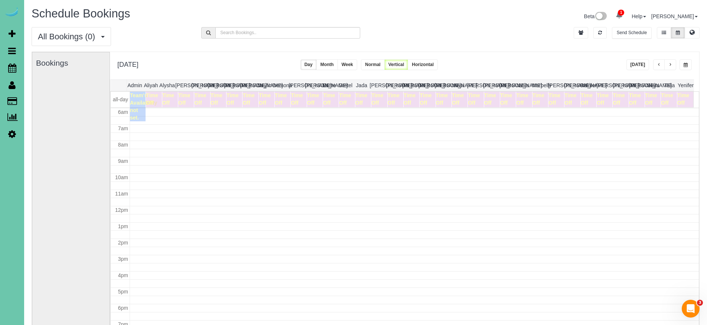
click at [690, 66] on button "button" at bounding box center [686, 64] width 12 height 11
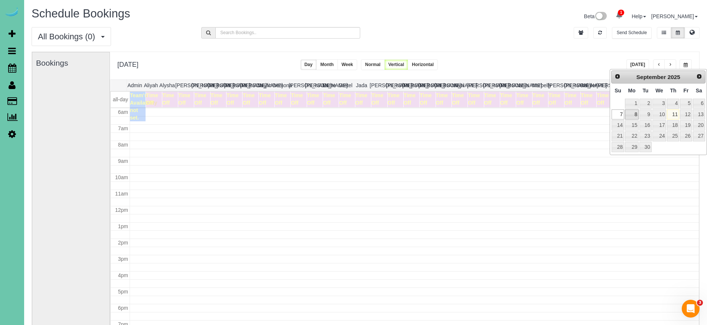
click at [634, 114] on link "8" at bounding box center [632, 115] width 14 height 10
type input "**********"
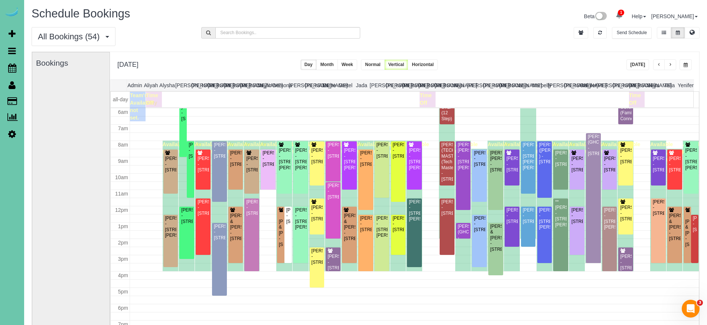
click at [509, 31] on div "All Bookings (54) All Bookings Unassigned Bookings Recurring Bookings New Custo…" at bounding box center [365, 39] width 679 height 25
click at [498, 52] on div "**********" at bounding box center [404, 65] width 589 height 27
click at [489, 53] on div "**********" at bounding box center [404, 65] width 589 height 27
click at [693, 36] on button at bounding box center [692, 33] width 15 height 12
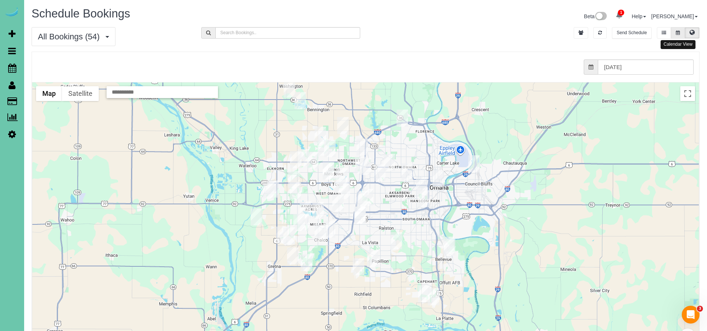
click at [681, 33] on button at bounding box center [678, 33] width 14 height 12
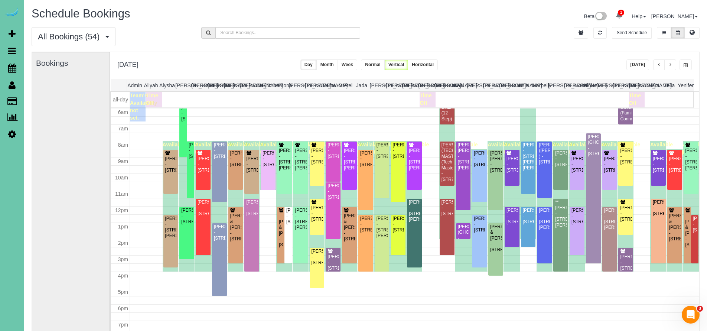
click at [672, 63] on span "button" at bounding box center [670, 65] width 4 height 4
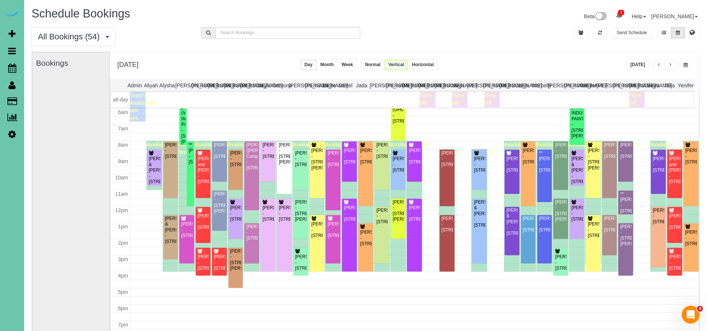
click at [672, 64] on span "button" at bounding box center [670, 65] width 4 height 4
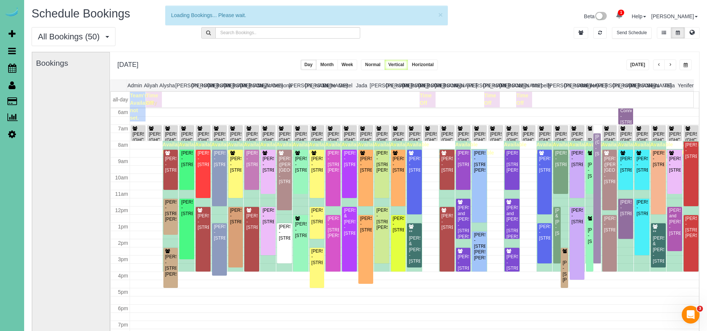
click at [636, 66] on button "Today" at bounding box center [637, 64] width 23 height 11
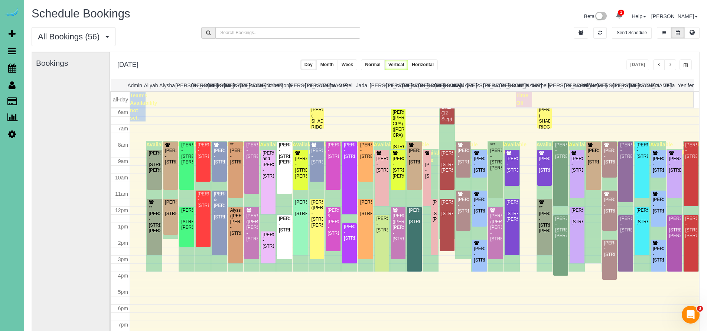
click at [687, 69] on button "button" at bounding box center [686, 64] width 12 height 11
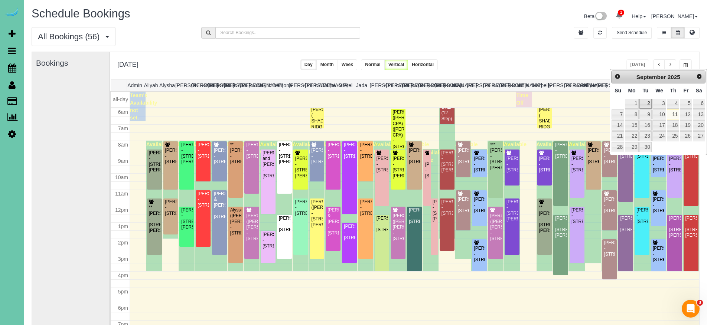
click at [645, 101] on link "2" at bounding box center [645, 104] width 12 height 10
type input "**********"
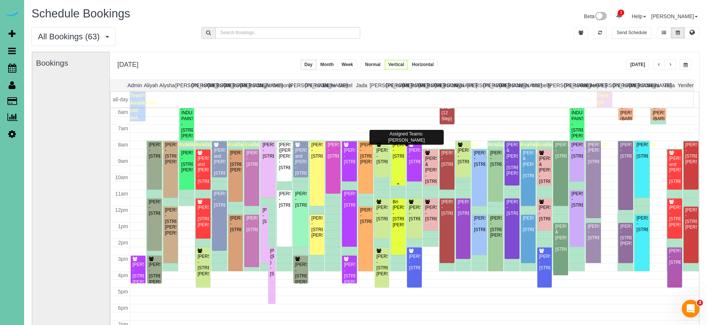
click at [395, 155] on div "Flora Tiedt - 2568 S 125th Ave, Omaha, NE 68144" at bounding box center [399, 150] width 12 height 17
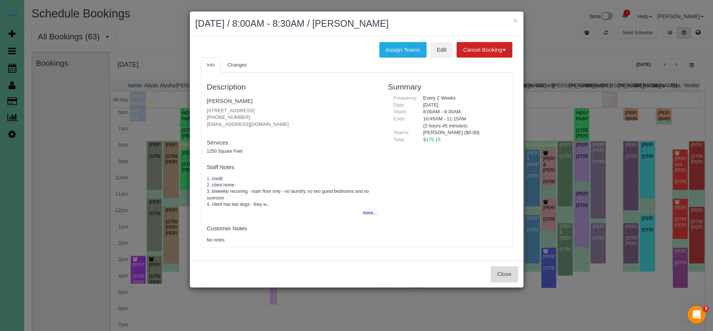
click at [502, 277] on button "Close" at bounding box center [504, 274] width 27 height 16
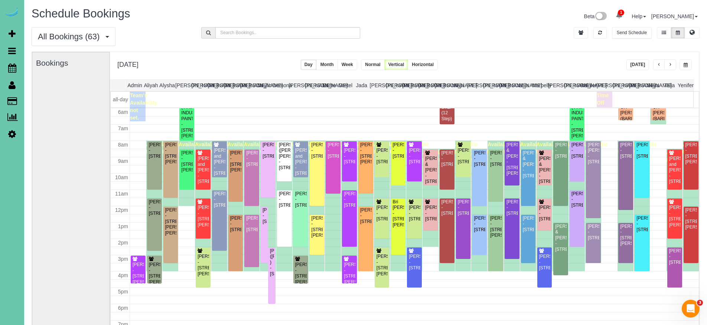
click at [672, 65] on button "button" at bounding box center [670, 64] width 12 height 11
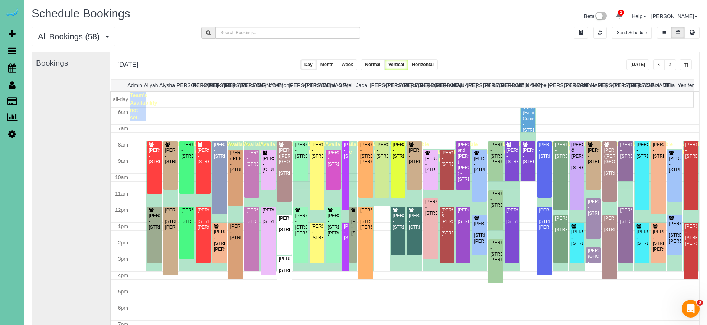
click at [673, 66] on button "button" at bounding box center [670, 64] width 12 height 11
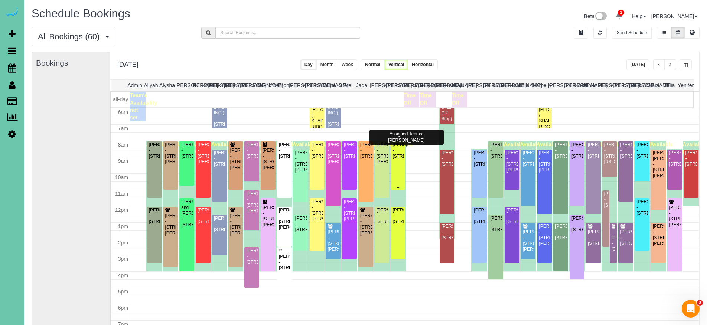
click at [396, 153] on div "Lindsey Feala - 16317 Loop Street, Omaha, NE 68136" at bounding box center [399, 150] width 12 height 17
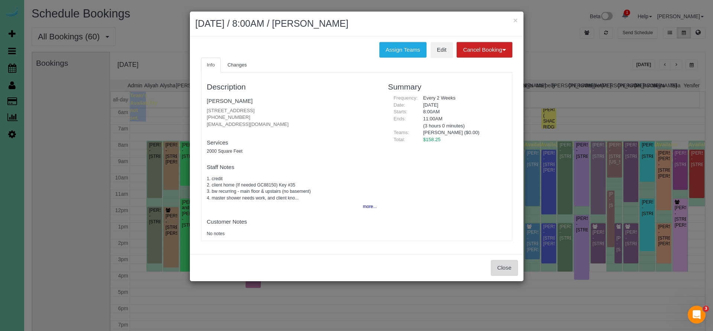
click at [502, 260] on button "Close" at bounding box center [504, 268] width 27 height 16
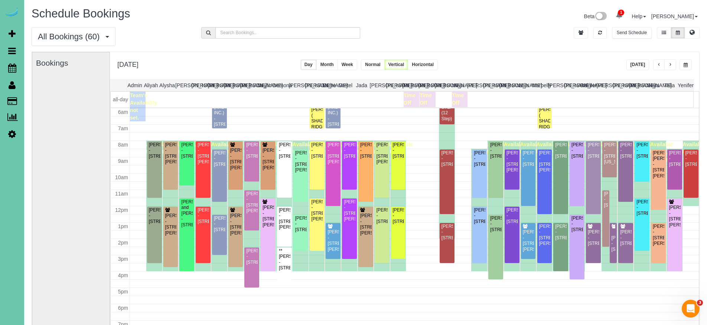
click at [673, 65] on button "button" at bounding box center [670, 64] width 12 height 11
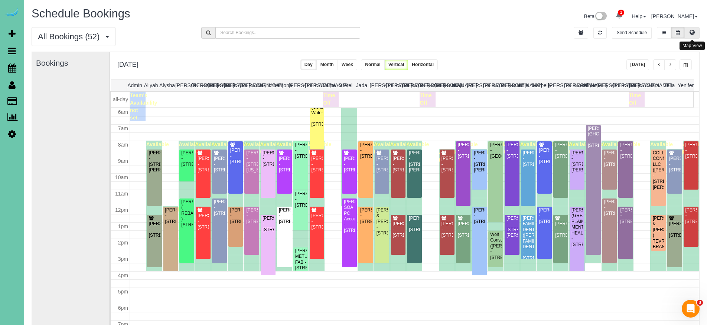
click at [692, 32] on icon at bounding box center [692, 32] width 5 height 4
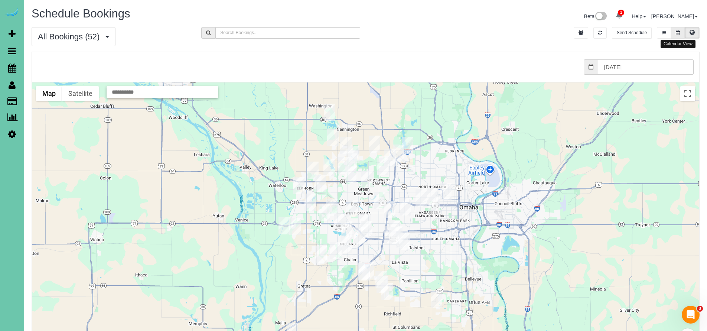
click at [678, 32] on icon at bounding box center [678, 32] width 4 height 4
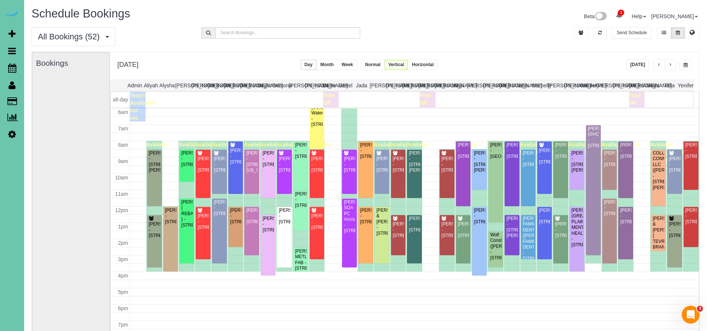
click at [659, 67] on span "button" at bounding box center [659, 65] width 4 height 4
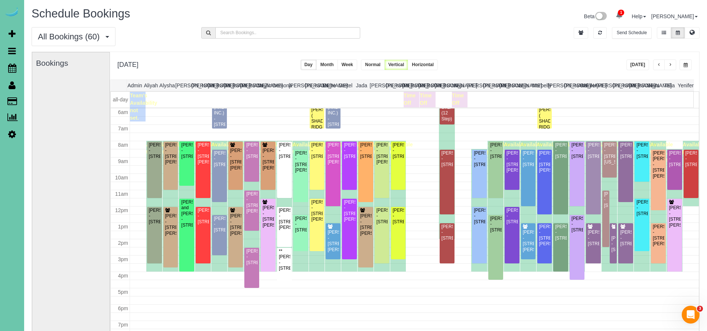
click at [659, 67] on span "button" at bounding box center [659, 65] width 4 height 4
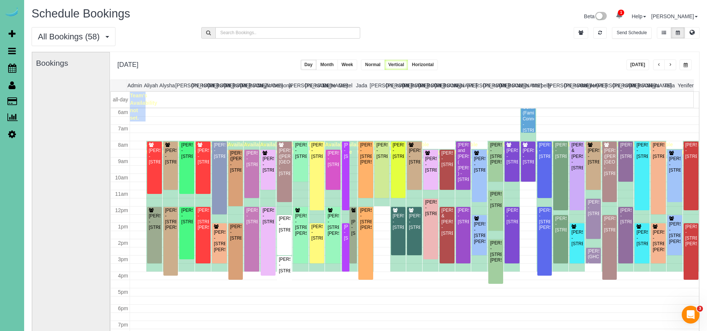
click at [657, 65] on button "button" at bounding box center [659, 64] width 12 height 11
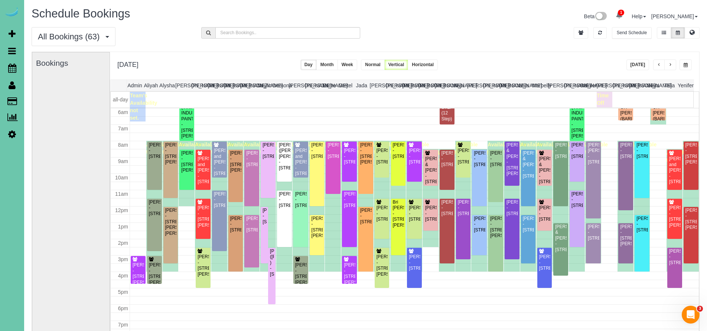
click at [657, 65] on button "button" at bounding box center [659, 64] width 12 height 11
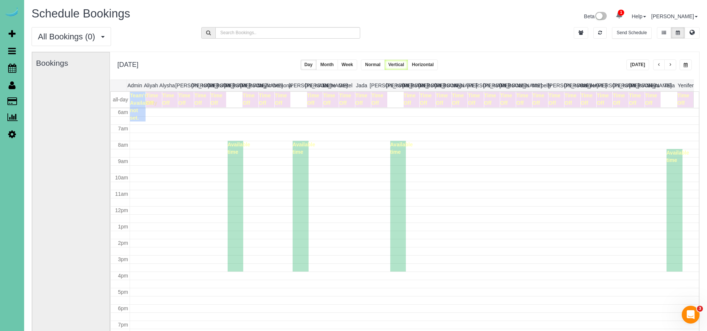
click at [672, 67] on button "button" at bounding box center [670, 64] width 12 height 11
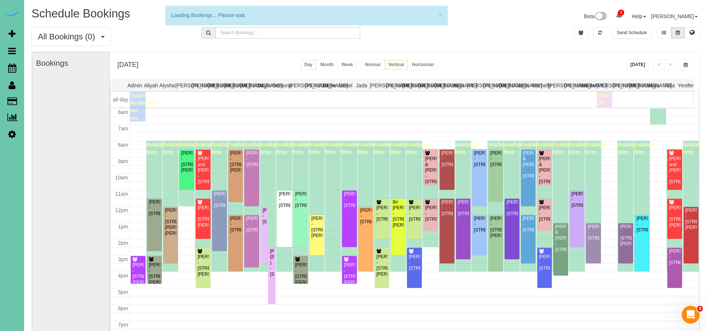
click at [641, 65] on button "Today" at bounding box center [637, 64] width 23 height 11
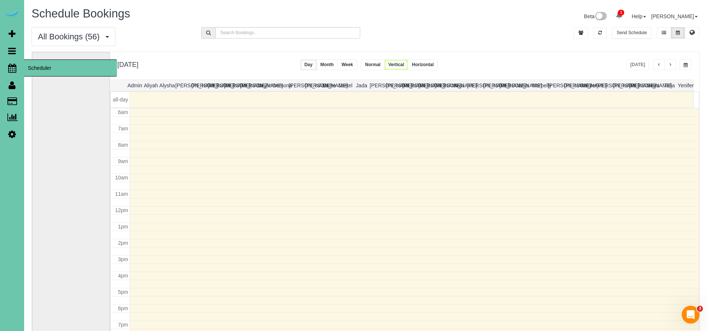
click at [13, 68] on icon at bounding box center [12, 67] width 8 height 9
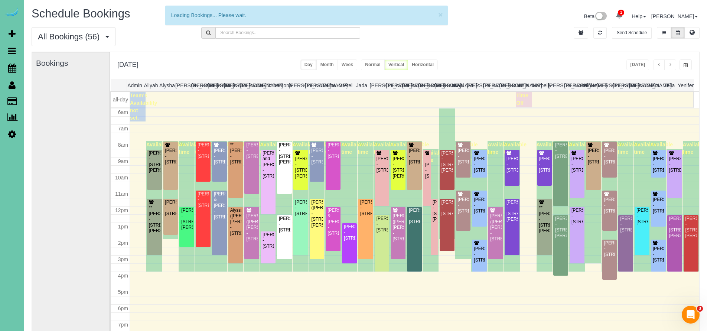
click at [213, 61] on div "Thursday, Sep 11, 2025 Today Day Month Week Normal Vertical Horizontal" at bounding box center [404, 65] width 589 height 27
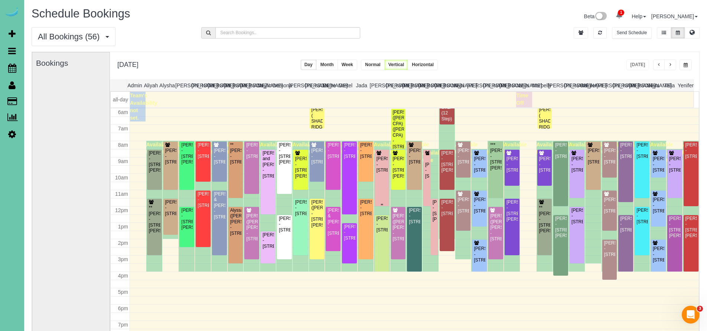
scroll to position [100, 0]
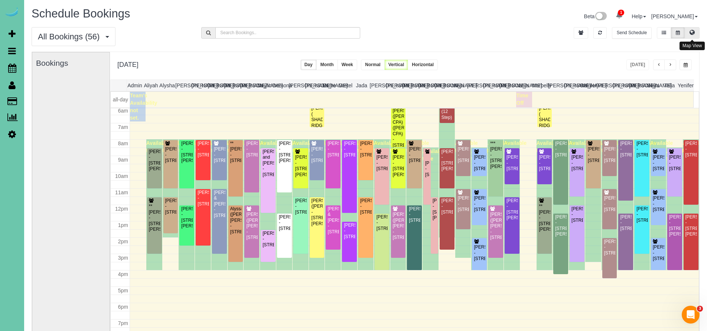
click at [692, 37] on button at bounding box center [692, 33] width 15 height 12
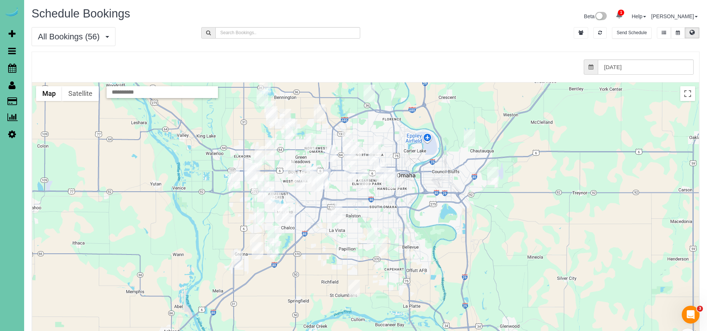
drag, startPoint x: 355, startPoint y: 268, endPoint x: 352, endPoint y: 242, distance: 26.1
click at [352, 242] on div at bounding box center [365, 230] width 667 height 296
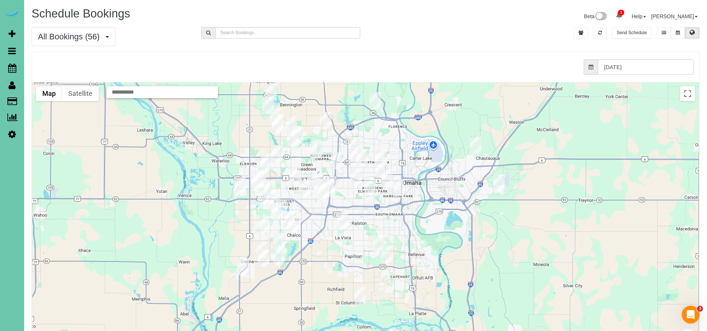
drag, startPoint x: 443, startPoint y: 162, endPoint x: 450, endPoint y: 183, distance: 22.4
click at [450, 183] on div at bounding box center [365, 230] width 667 height 296
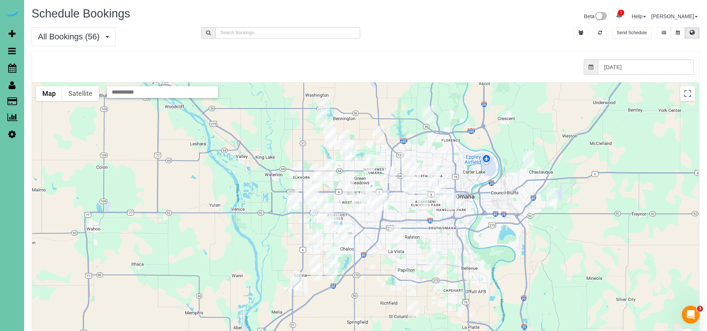
drag, startPoint x: 440, startPoint y: 182, endPoint x: 494, endPoint y: 197, distance: 56.1
click at [494, 197] on div at bounding box center [365, 230] width 667 height 296
click at [437, 53] on div "from 0 bookings processed (Found: 0). 09/11/2025" at bounding box center [359, 67] width 667 height 30
click at [465, 52] on div "× Teams All Teams All Active Teams Rating A-Z Jenna (3 jobs) Kasi (2 jobs) Tali…" at bounding box center [366, 219] width 668 height 335
click at [680, 31] on icon at bounding box center [678, 32] width 4 height 4
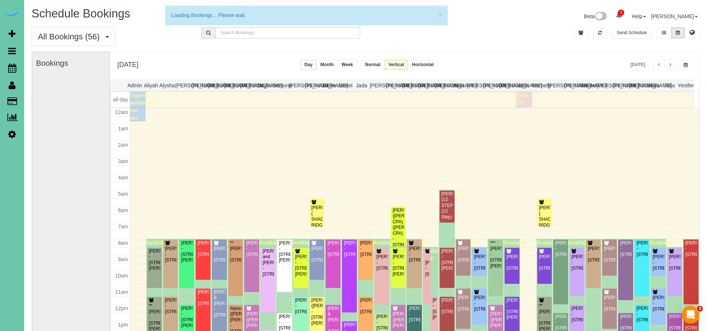
scroll to position [98, 0]
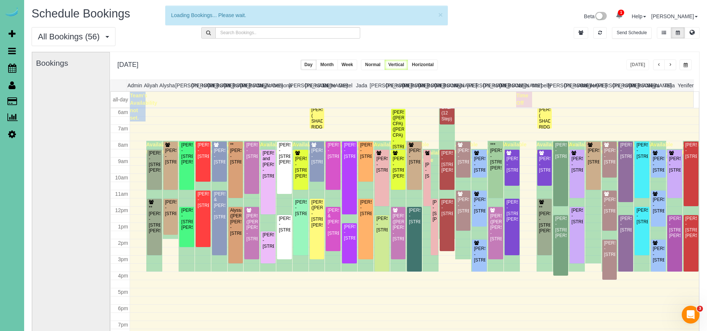
click at [564, 52] on div "Thursday, Sep 11, 2025 Today Day Month Week Normal Vertical Horizontal" at bounding box center [404, 65] width 589 height 27
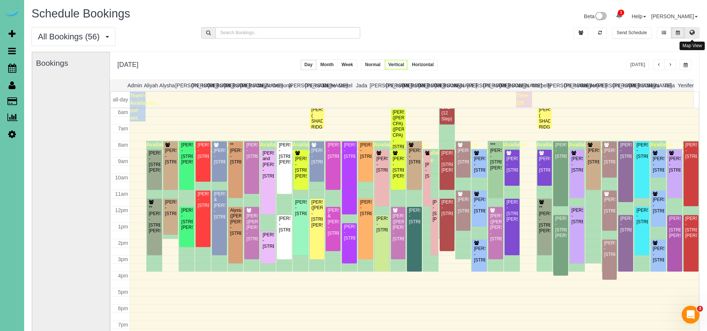
click at [697, 32] on button at bounding box center [692, 33] width 15 height 12
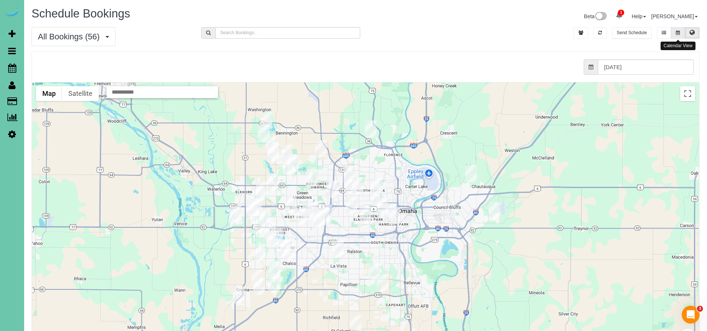
click at [677, 37] on button at bounding box center [678, 33] width 14 height 12
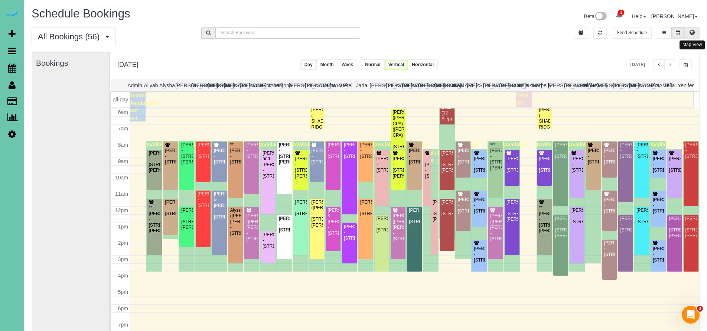
click at [694, 33] on icon at bounding box center [692, 32] width 5 height 4
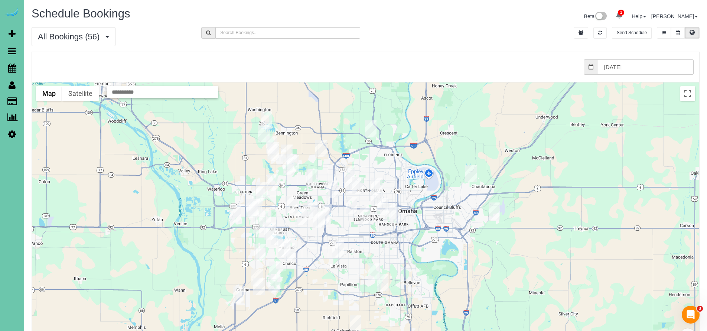
click at [295, 157] on img "09/11/2025 8:00AM - Bill Sammon - 14726 Laurel Plaza, Omaha, NE 68116" at bounding box center [293, 163] width 12 height 17
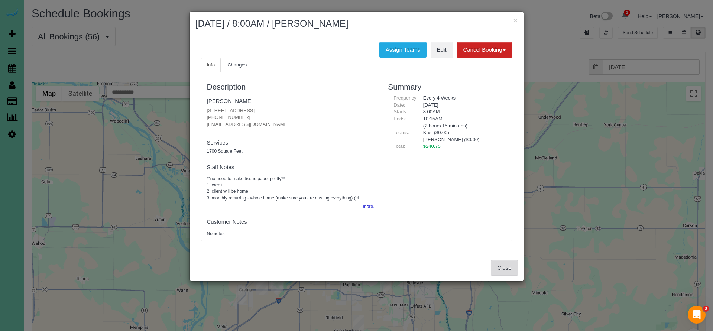
click at [503, 260] on button "Close" at bounding box center [504, 268] width 27 height 16
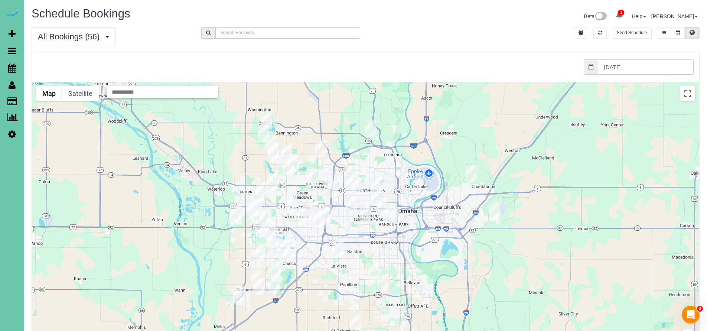
click at [444, 45] on div "All Bookings (56) All Bookings Unassigned Bookings Recurring Bookings New Custo…" at bounding box center [365, 39] width 679 height 25
click at [680, 36] on button at bounding box center [678, 33] width 14 height 12
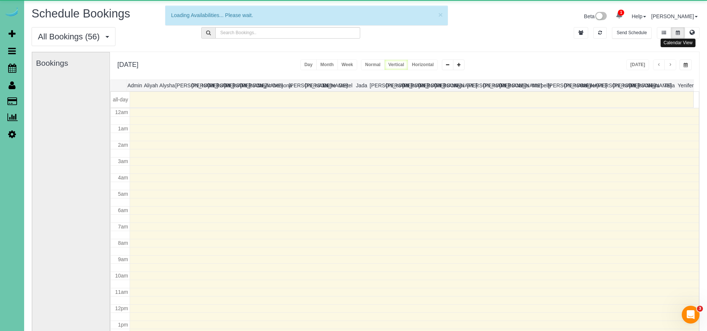
click at [680, 36] on button at bounding box center [678, 33] width 14 height 12
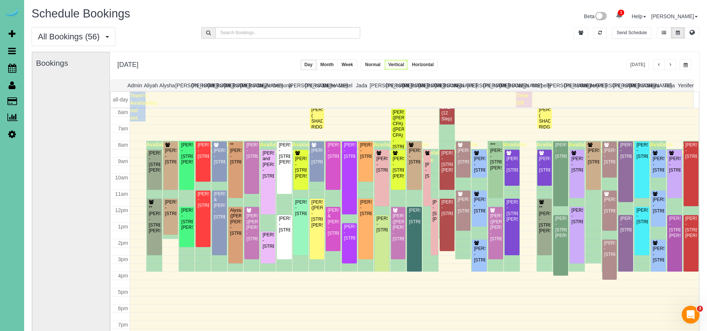
click at [670, 67] on span "button" at bounding box center [670, 65] width 4 height 4
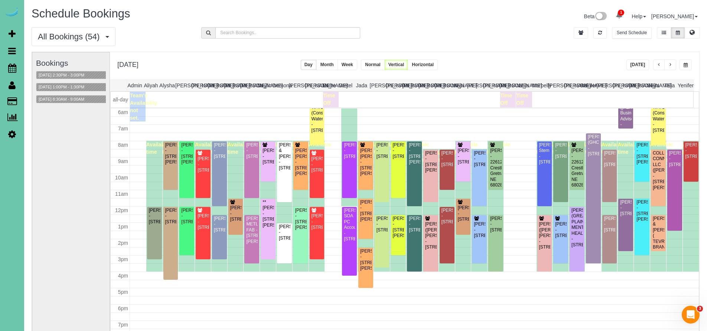
click at [640, 65] on button "Today" at bounding box center [637, 64] width 23 height 11
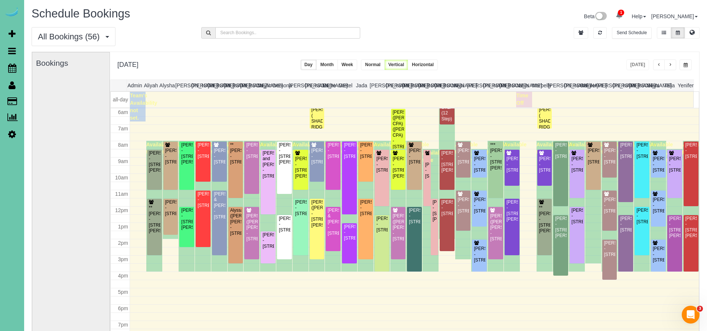
click at [655, 67] on button "button" at bounding box center [659, 64] width 12 height 11
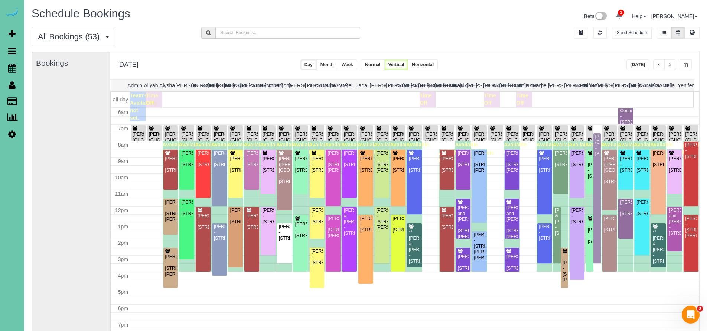
click at [670, 66] on span "button" at bounding box center [670, 65] width 4 height 4
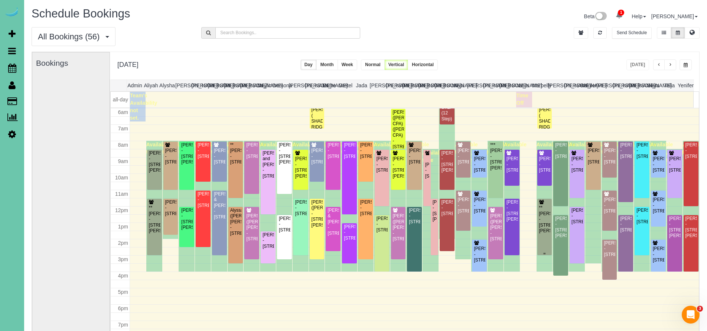
click at [540, 216] on div "**Amber Swartz - 17102 Craig Street, Bennington, NE 68007" at bounding box center [545, 219] width 12 height 29
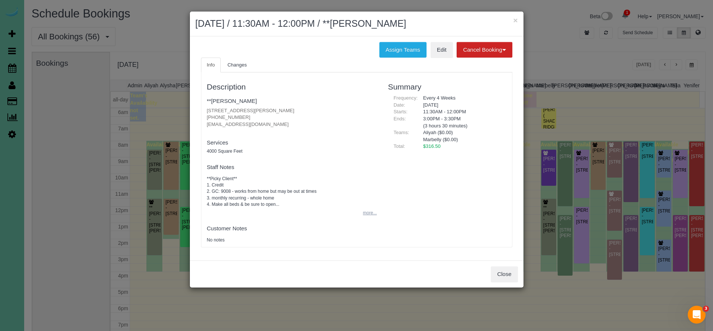
click at [365, 208] on button "more..." at bounding box center [367, 213] width 18 height 11
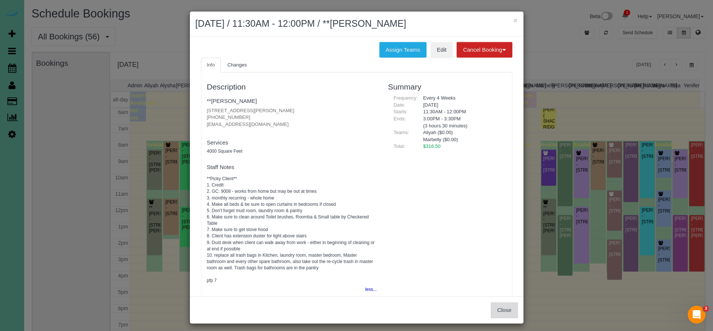
click at [498, 308] on button "Close" at bounding box center [504, 310] width 27 height 16
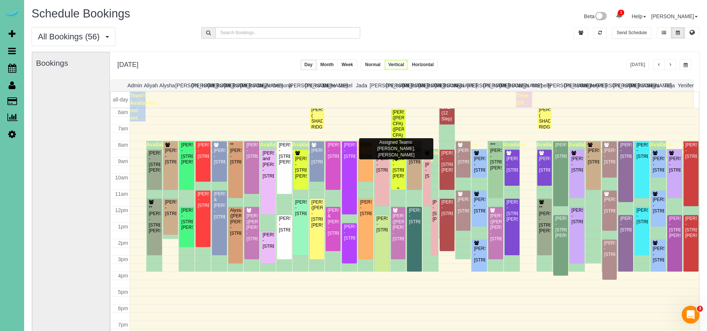
click at [396, 171] on div "Breann Barnhill - 16955 Doreen St, Gretna, NE 68028" at bounding box center [399, 167] width 12 height 23
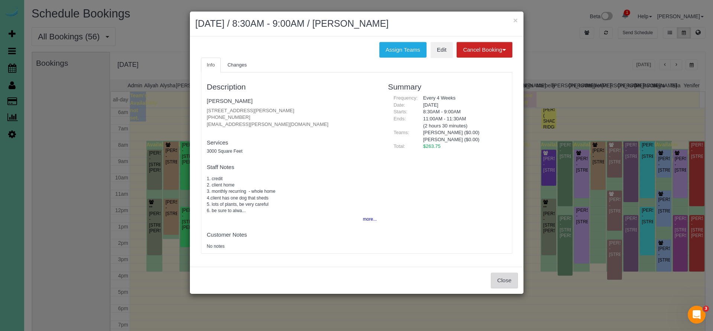
click at [508, 278] on button "Close" at bounding box center [504, 281] width 27 height 16
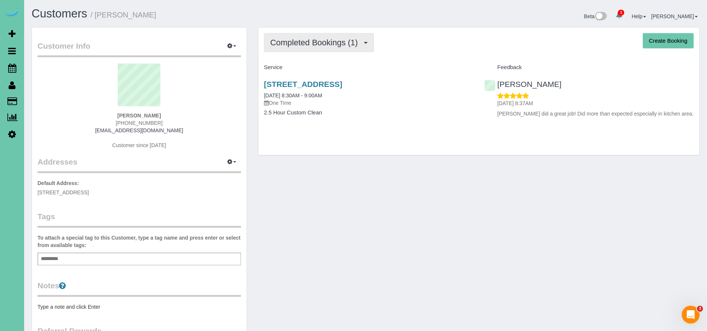
click at [348, 49] on button "Completed Bookings (1)" at bounding box center [319, 42] width 110 height 19
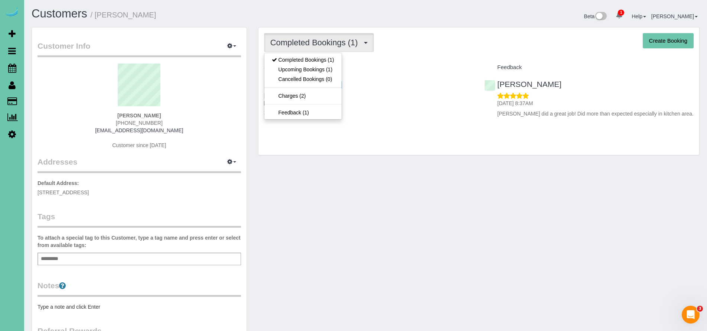
click at [439, 69] on h4 "Service" at bounding box center [368, 67] width 209 height 6
